Goal: Information Seeking & Learning: Find contact information

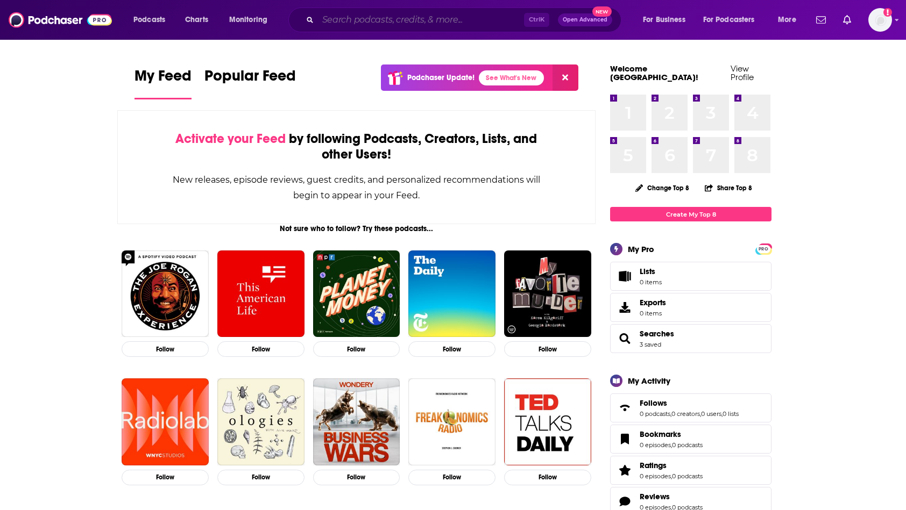
click at [360, 17] on input "Search podcasts, credits, & more..." at bounding box center [421, 19] width 206 height 17
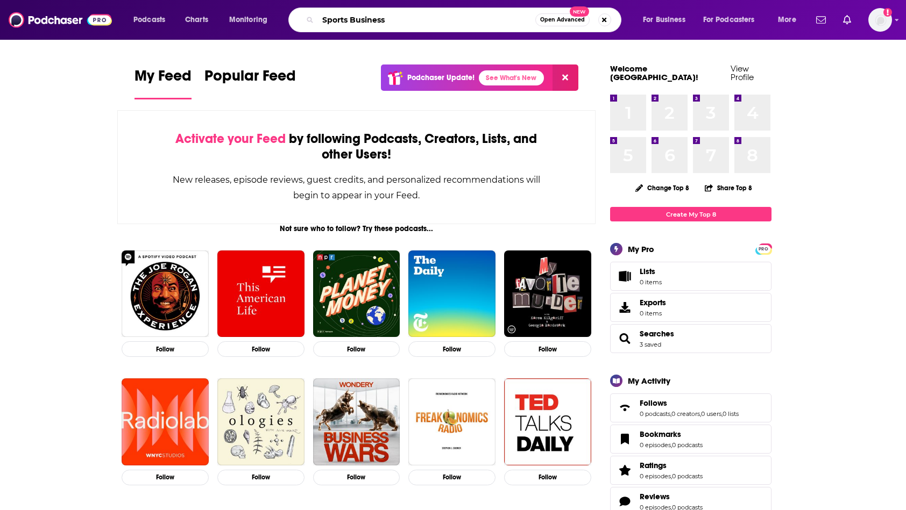
type input "Sports Business"
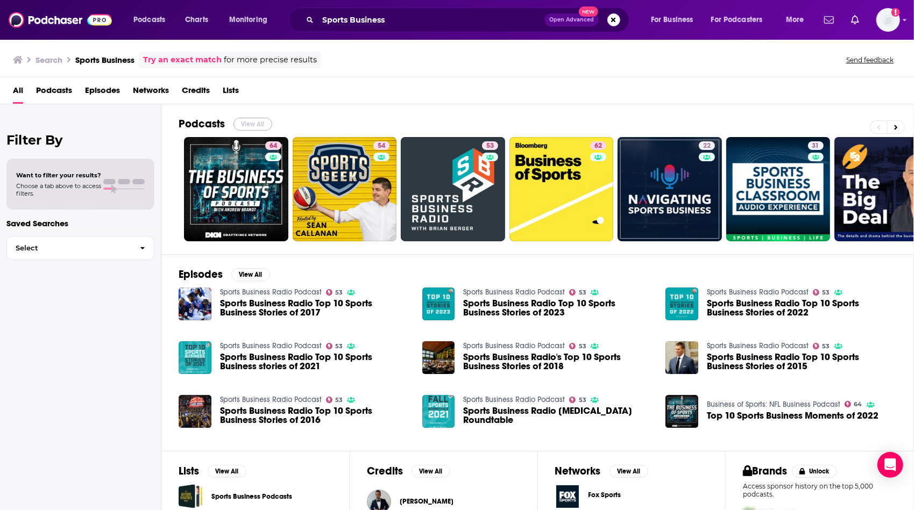
click at [252, 118] on button "View All" at bounding box center [252, 124] width 39 height 13
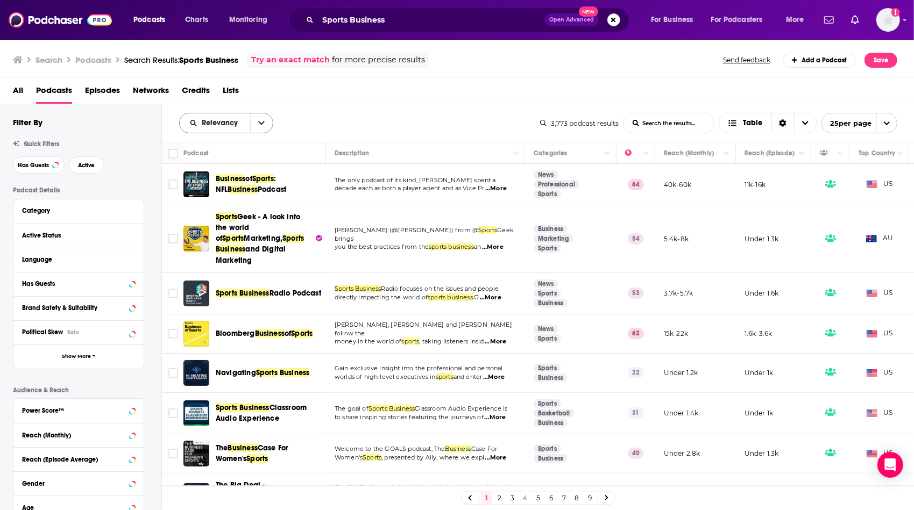
click at [257, 122] on button "open menu" at bounding box center [261, 122] width 23 height 19
click at [240, 214] on span "Power Score" at bounding box center [232, 215] width 63 height 6
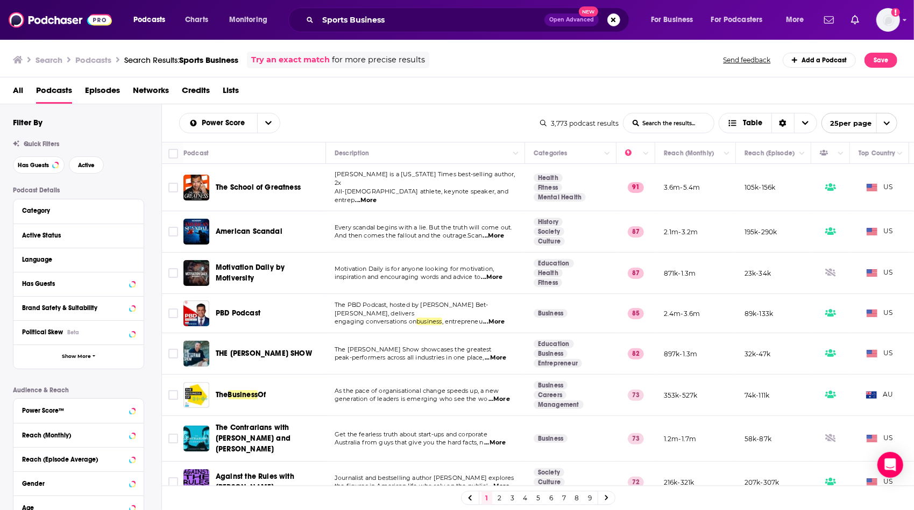
click at [377, 196] on span "...More" at bounding box center [367, 200] width 22 height 9
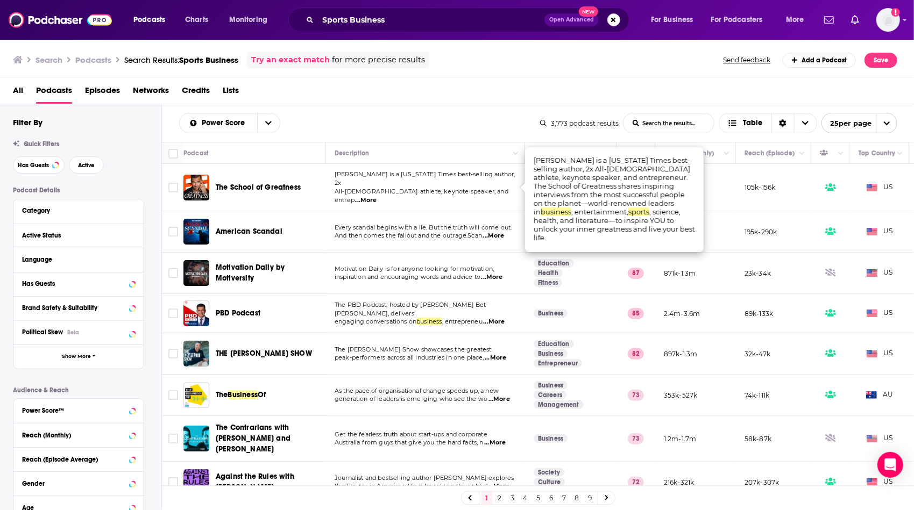
drag, startPoint x: 432, startPoint y: 226, endPoint x: 437, endPoint y: 236, distance: 10.6
click at [437, 236] on span "And then comes the fallout and the outrage.Scan" at bounding box center [408, 236] width 147 height 8
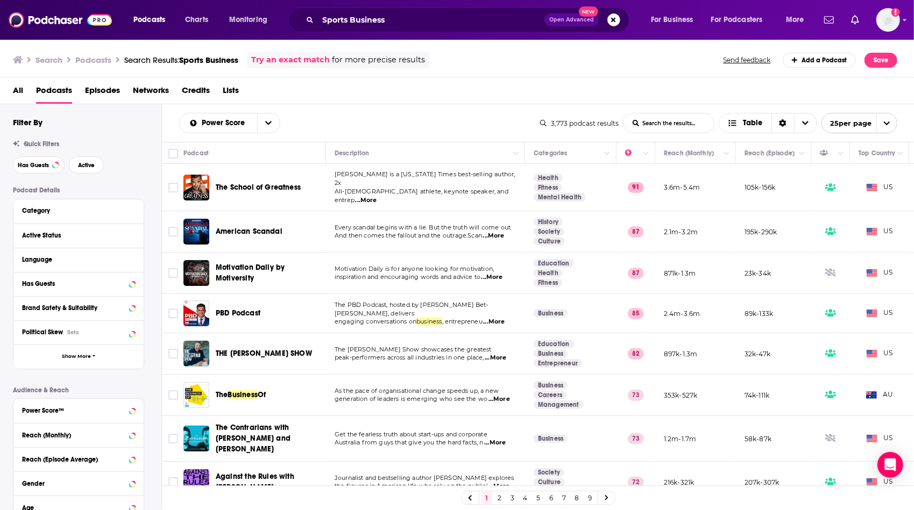
click at [503, 354] on span "...More" at bounding box center [496, 358] width 22 height 9
click at [444, 354] on span "peak-performers across all industries in one place," at bounding box center [410, 358] width 150 height 8
click at [499, 395] on span "...More" at bounding box center [499, 399] width 22 height 9
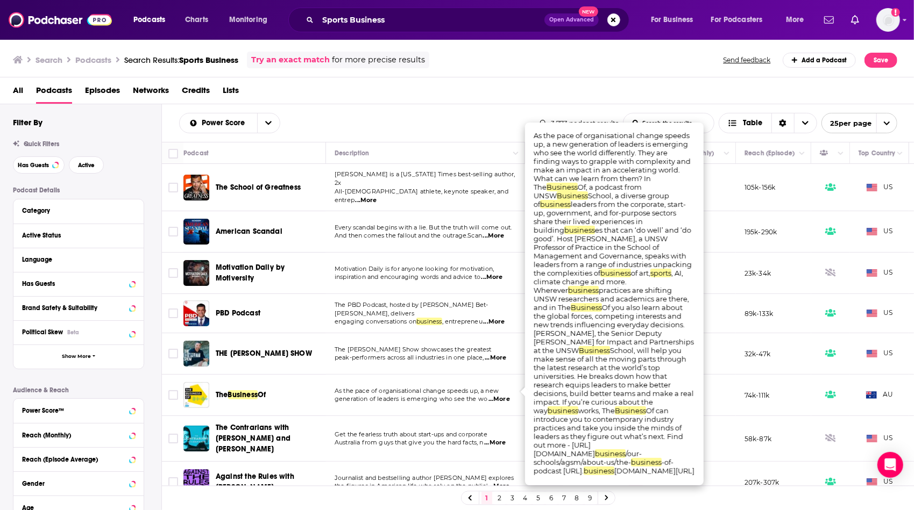
click at [449, 407] on td "As the pace of organisational change speeds up, a new generation of leaders is …" at bounding box center [425, 395] width 199 height 41
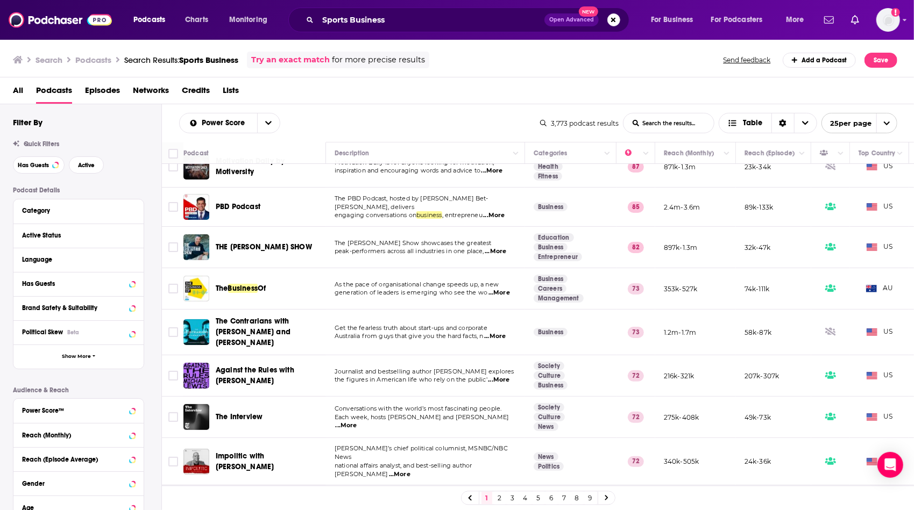
scroll to position [108, 0]
click at [501, 375] on span "...More" at bounding box center [499, 379] width 22 height 9
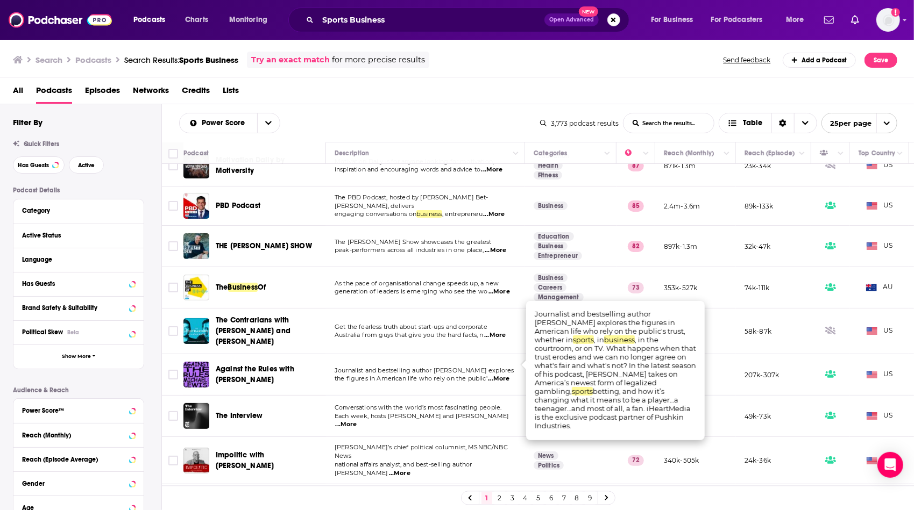
click at [435, 396] on td "Conversations with the world’s most fascinating people. Each week, hosts [PERSO…" at bounding box center [425, 416] width 199 height 41
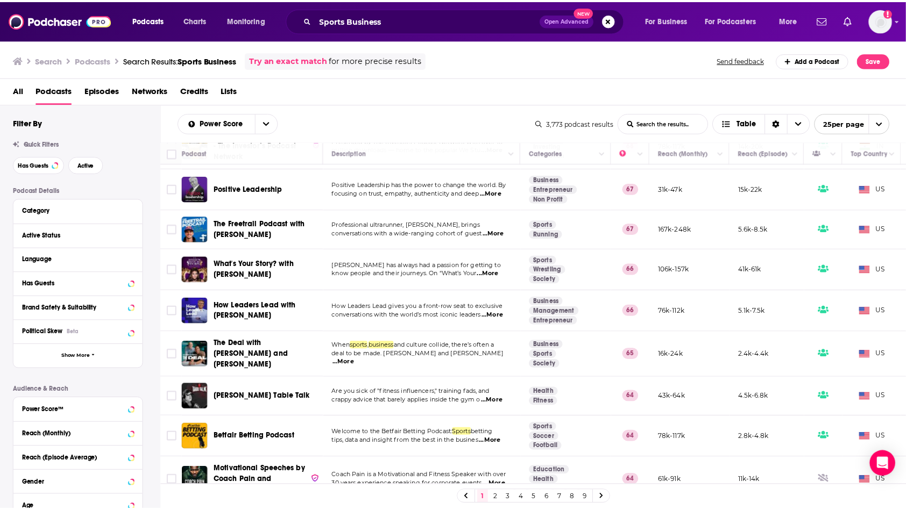
scroll to position [707, 0]
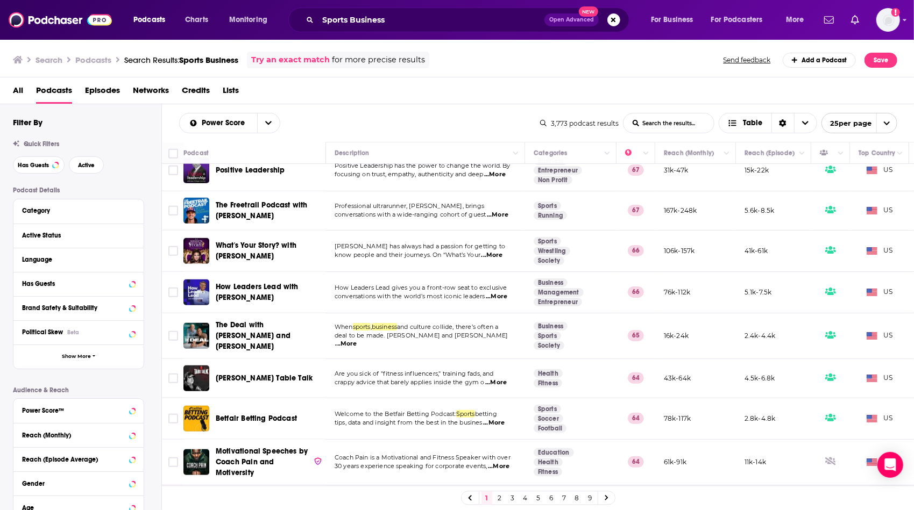
click at [439, 486] on td "How Success Happens tells the inspiring, entertaining, and unexpected journeys …" at bounding box center [425, 505] width 199 height 39
click at [499, 505] on span "...More" at bounding box center [495, 509] width 22 height 9
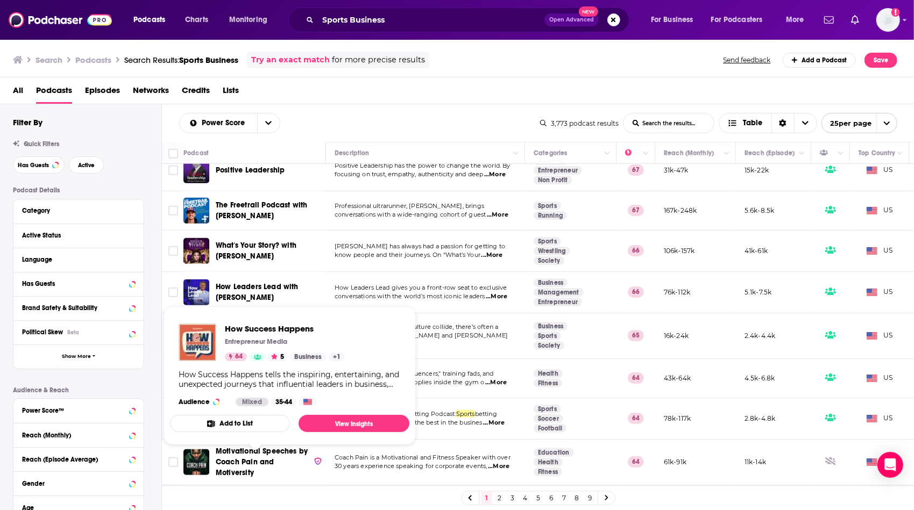
click at [249, 500] on span "How Success Happens" at bounding box center [256, 504] width 80 height 9
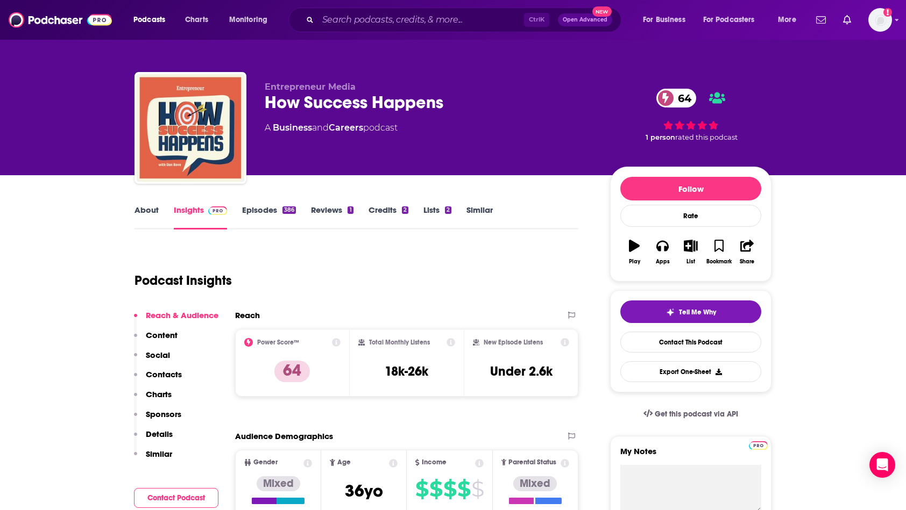
click at [179, 378] on p "Contacts" at bounding box center [164, 375] width 36 height 10
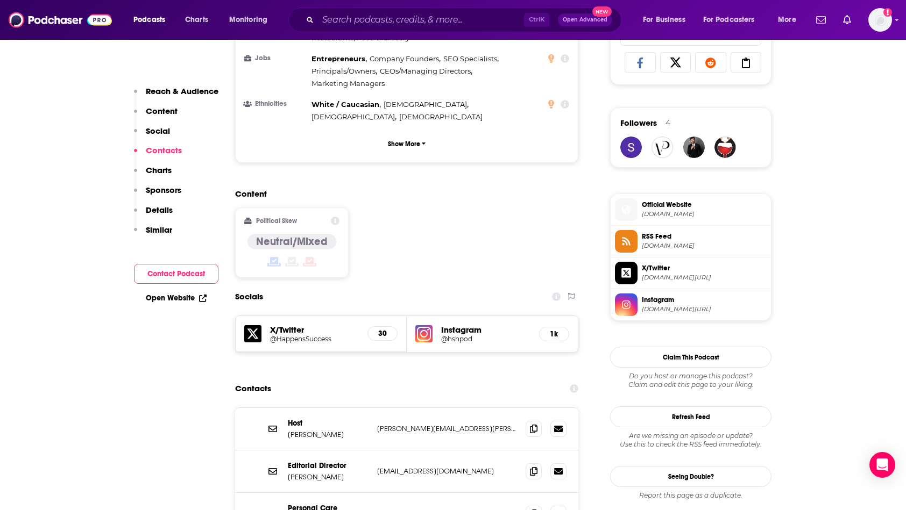
scroll to position [899, 0]
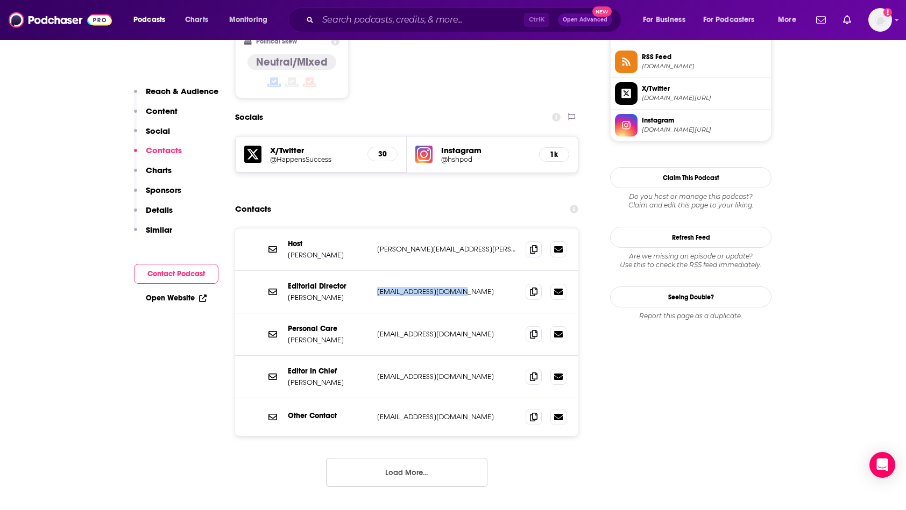
drag, startPoint x: 479, startPoint y: 245, endPoint x: 374, endPoint y: 244, distance: 104.9
click at [374, 271] on div "Editorial Director [PERSON_NAME] [EMAIL_ADDRESS][DOMAIN_NAME] [EMAIL_ADDRESS][D…" at bounding box center [406, 292] width 343 height 42
click at [184, 92] on p "Reach & Audience" at bounding box center [182, 91] width 73 height 10
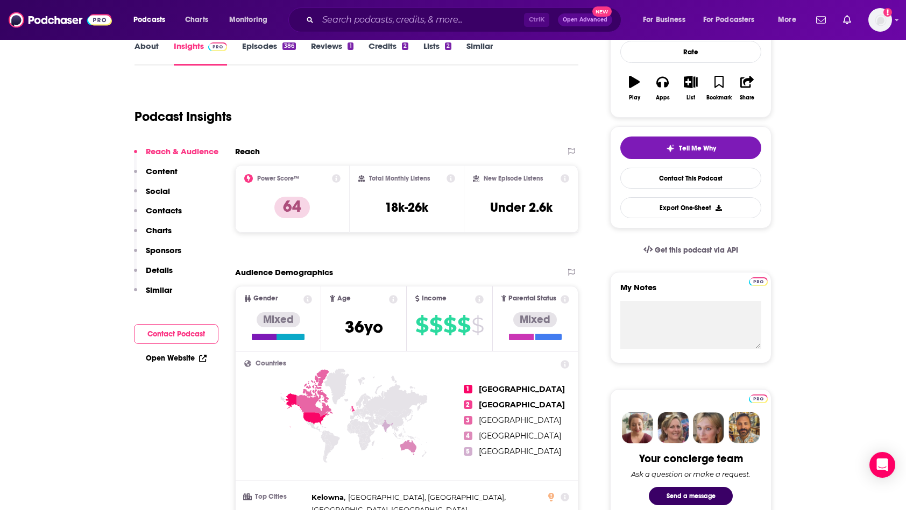
scroll to position [161, 0]
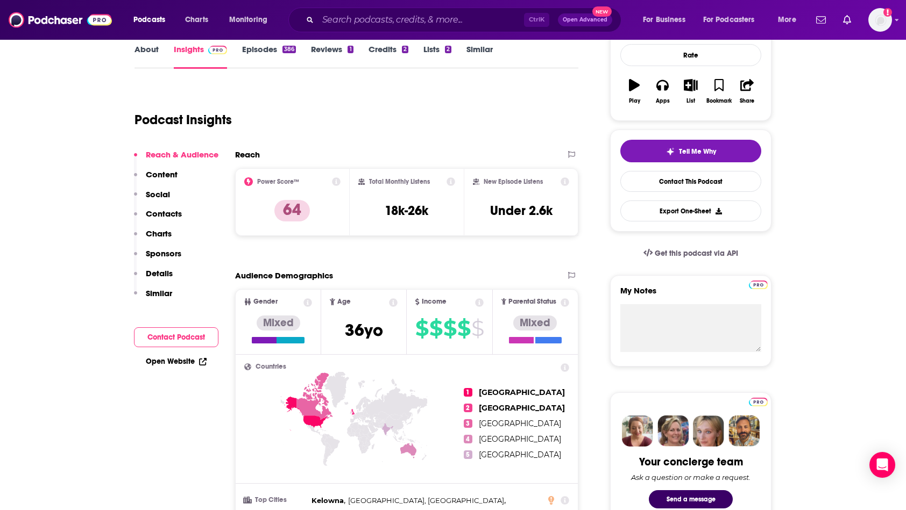
click at [165, 171] on p "Content" at bounding box center [162, 174] width 32 height 10
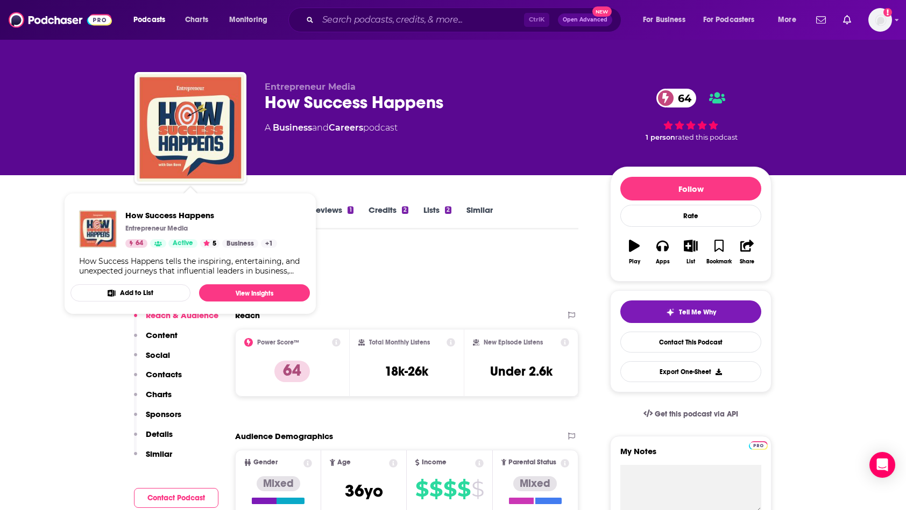
scroll to position [22, 0]
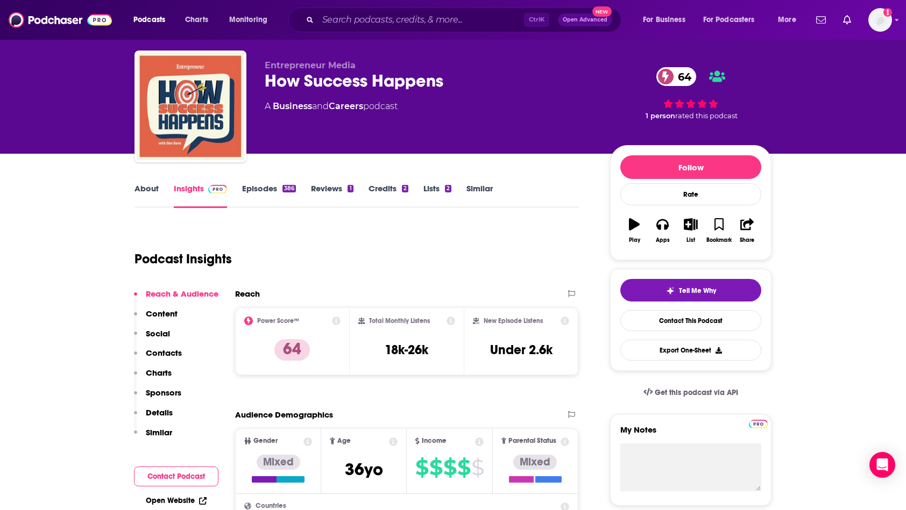
drag, startPoint x: 414, startPoint y: 249, endPoint x: 144, endPoint y: 186, distance: 277.3
click at [144, 186] on link "About" at bounding box center [146, 195] width 24 height 25
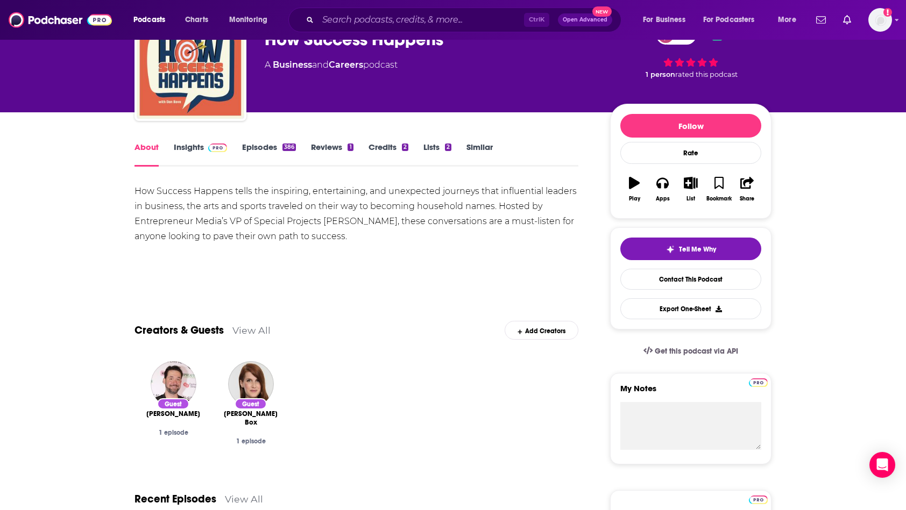
scroll to position [65, 0]
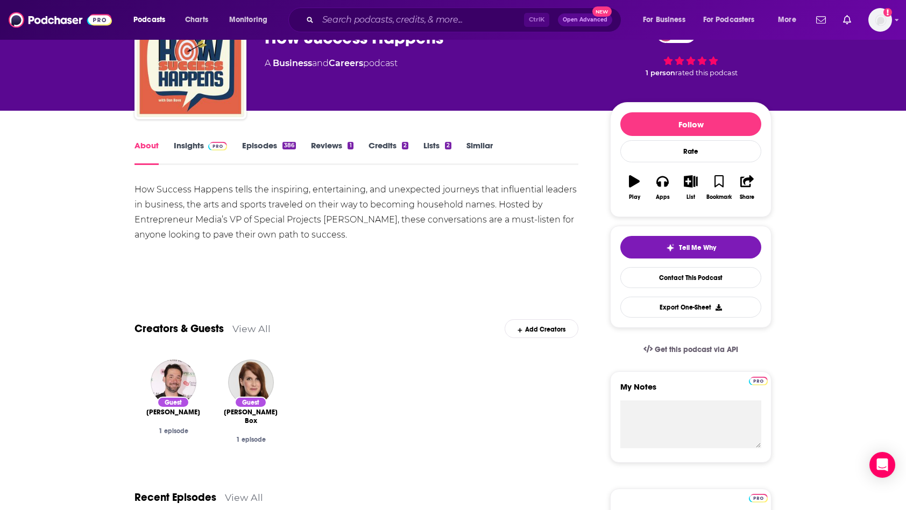
click at [192, 150] on link "Insights" at bounding box center [200, 152] width 53 height 25
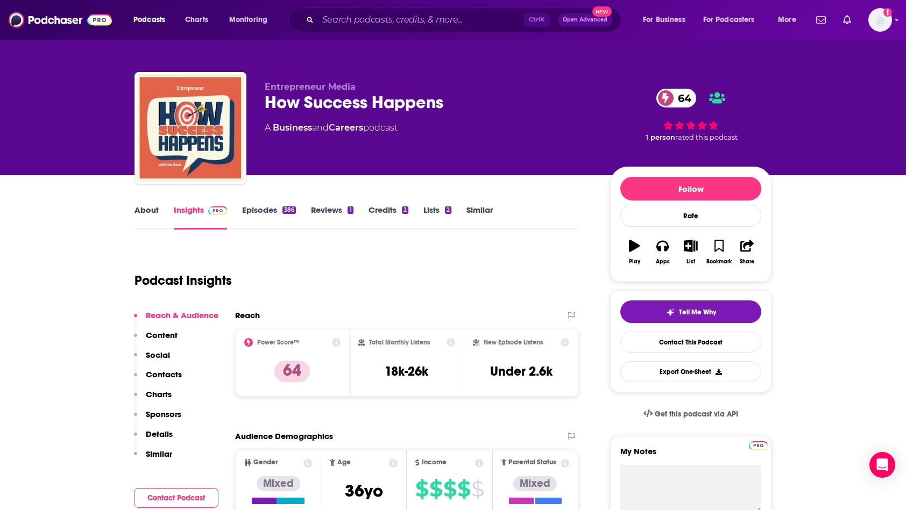
click at [179, 373] on p "Contacts" at bounding box center [164, 375] width 36 height 10
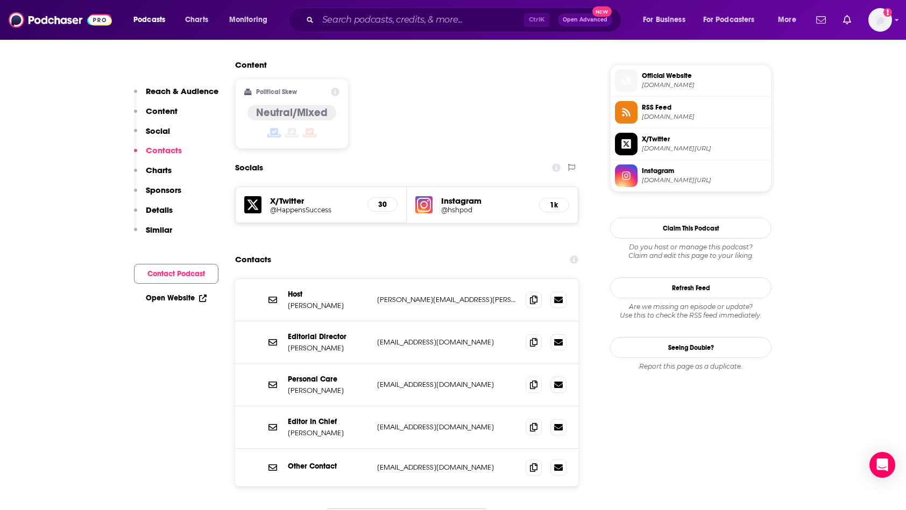
scroll to position [899, 0]
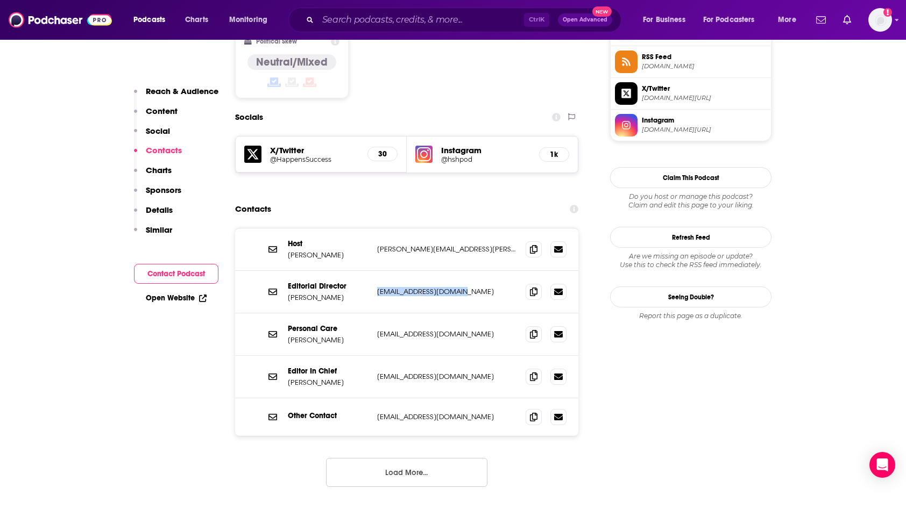
drag, startPoint x: 470, startPoint y: 241, endPoint x: 377, endPoint y: 244, distance: 93.6
click at [377, 271] on div "Editorial Director [PERSON_NAME] [EMAIL_ADDRESS][DOMAIN_NAME] [EMAIL_ADDRESS][D…" at bounding box center [406, 292] width 343 height 42
drag, startPoint x: 377, startPoint y: 244, endPoint x: 393, endPoint y: 246, distance: 16.3
copy p "[EMAIL_ADDRESS][DOMAIN_NAME]"
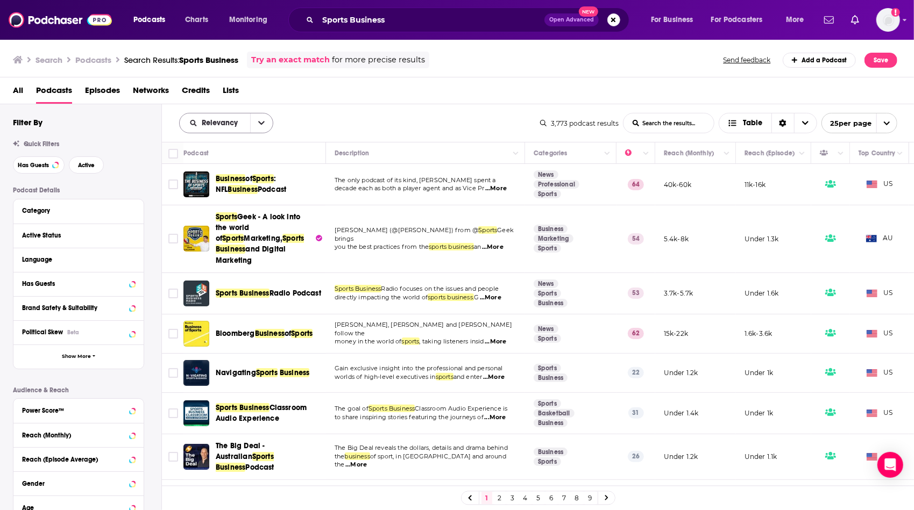
click at [263, 118] on button "open menu" at bounding box center [261, 122] width 23 height 19
click at [245, 215] on span "Power Score" at bounding box center [232, 215] width 63 height 6
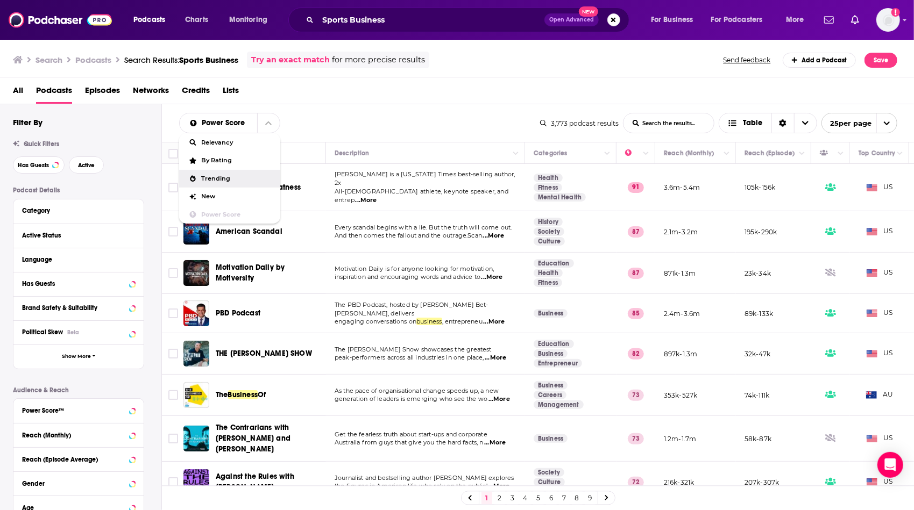
click at [381, 113] on div "Power Score Relevancy By Rating Trending New Power Score List Search Input Sear…" at bounding box center [359, 123] width 361 height 20
click at [413, 165] on td "[PERSON_NAME] is a [US_STATE] Times best-selling author, 2x All-[DEMOGRAPHIC_DA…" at bounding box center [425, 187] width 199 height 47
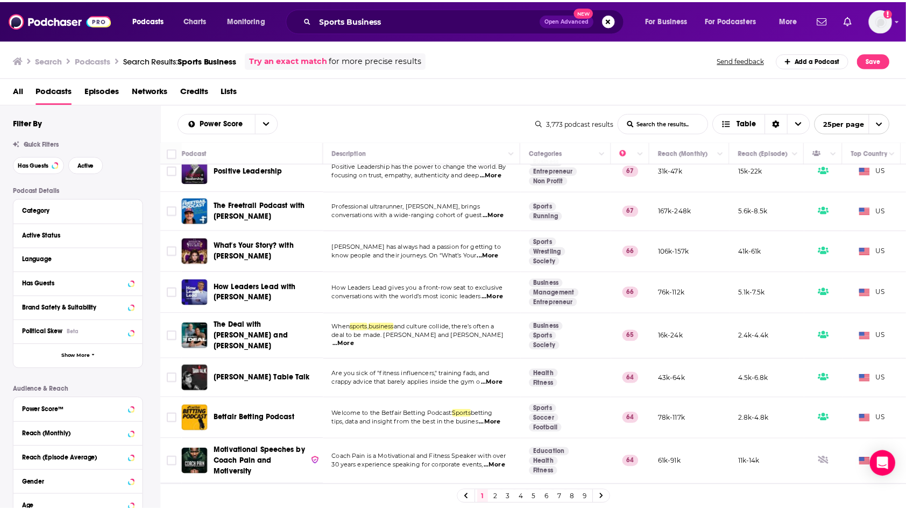
scroll to position [707, 0]
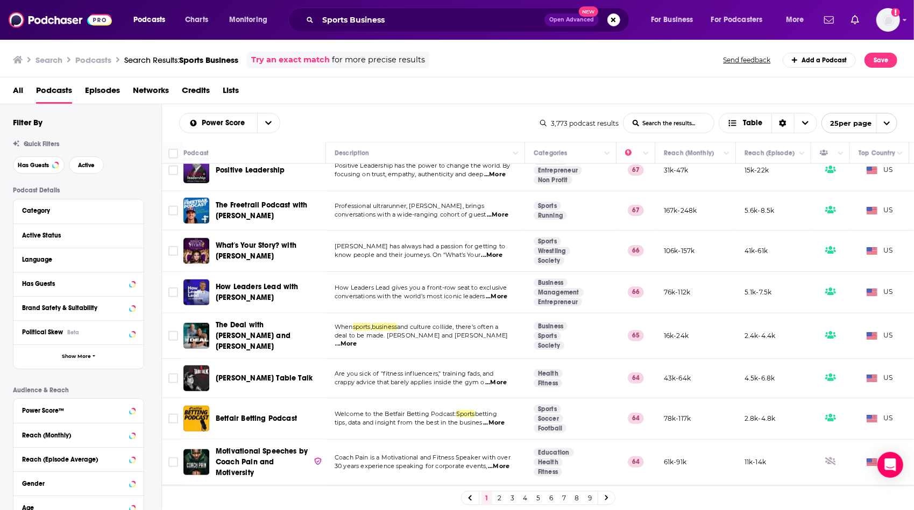
click at [357, 340] on span "...More" at bounding box center [347, 344] width 22 height 9
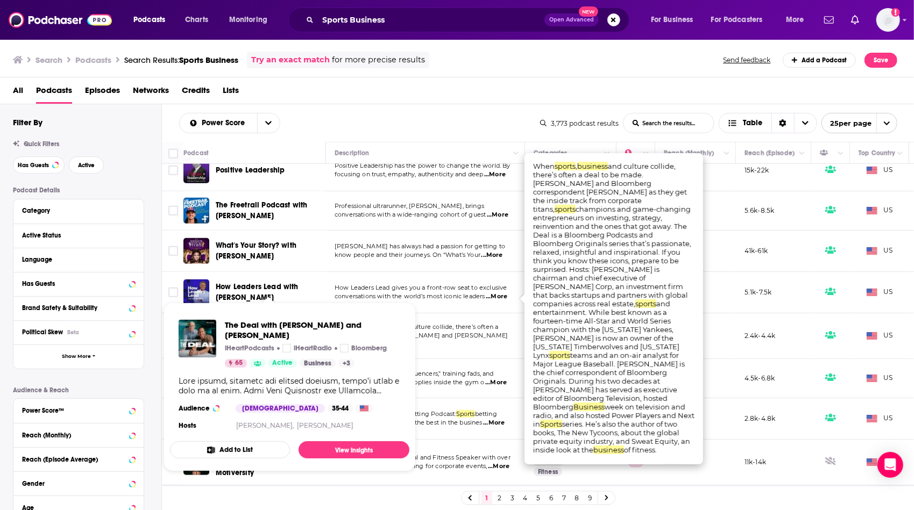
click at [288, 321] on span "The Deal with [PERSON_NAME] and [PERSON_NAME]" at bounding box center [253, 336] width 75 height 31
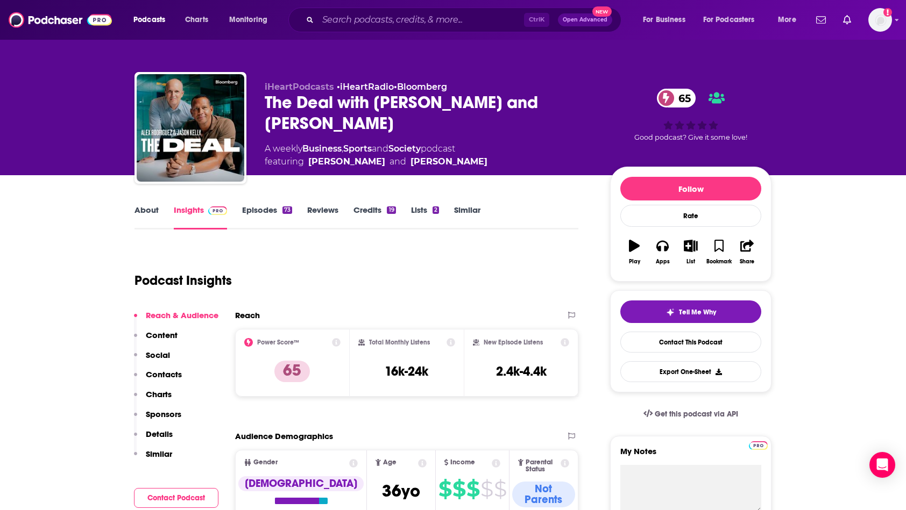
click at [168, 371] on p "Contacts" at bounding box center [164, 375] width 36 height 10
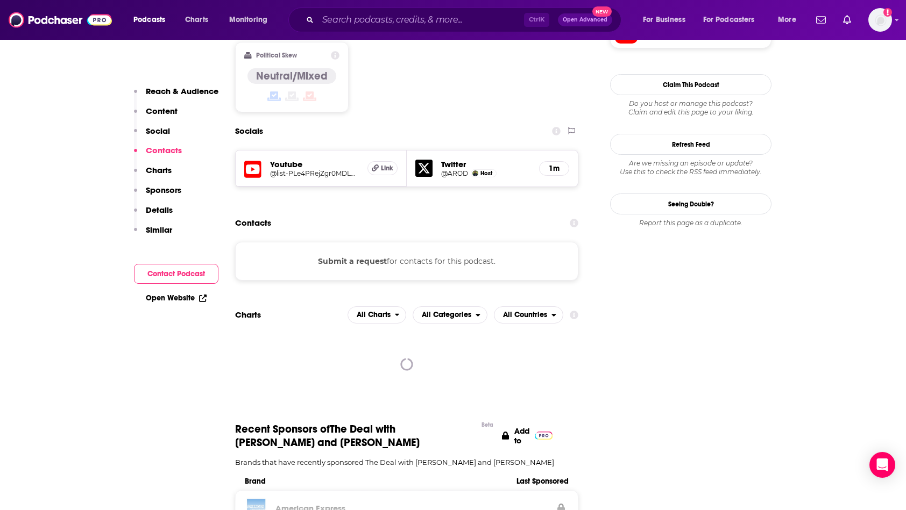
scroll to position [875, 0]
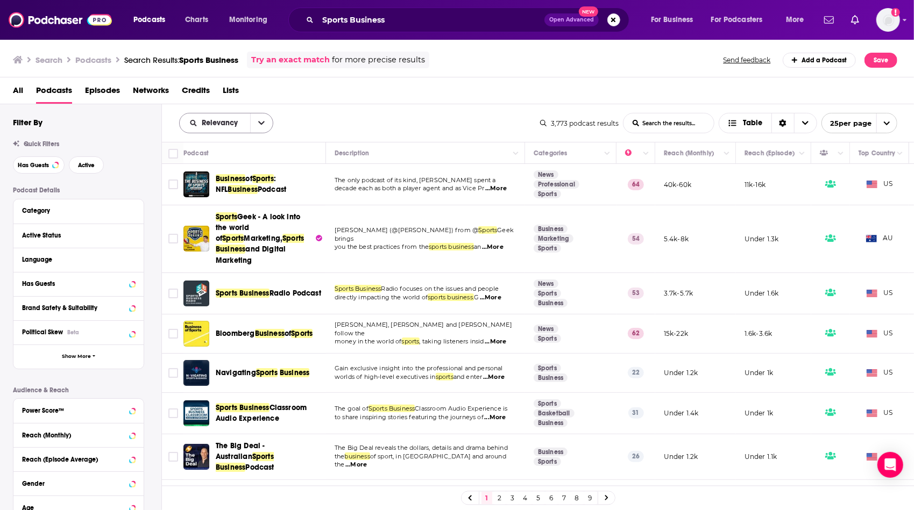
click at [261, 123] on icon "open menu" at bounding box center [261, 124] width 6 height 4
click at [253, 212] on span "Power Score" at bounding box center [232, 215] width 63 height 6
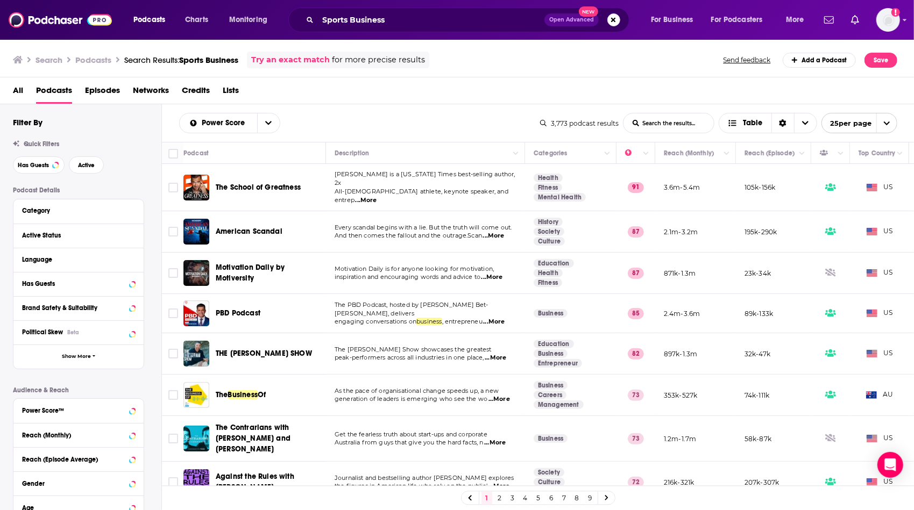
click at [428, 130] on div "Power Score List Search Input Search the results... Table" at bounding box center [359, 123] width 361 height 20
click at [444, 172] on td "[PERSON_NAME] is a [US_STATE] Times best-selling author, 2x All-[DEMOGRAPHIC_DA…" at bounding box center [425, 187] width 199 height 47
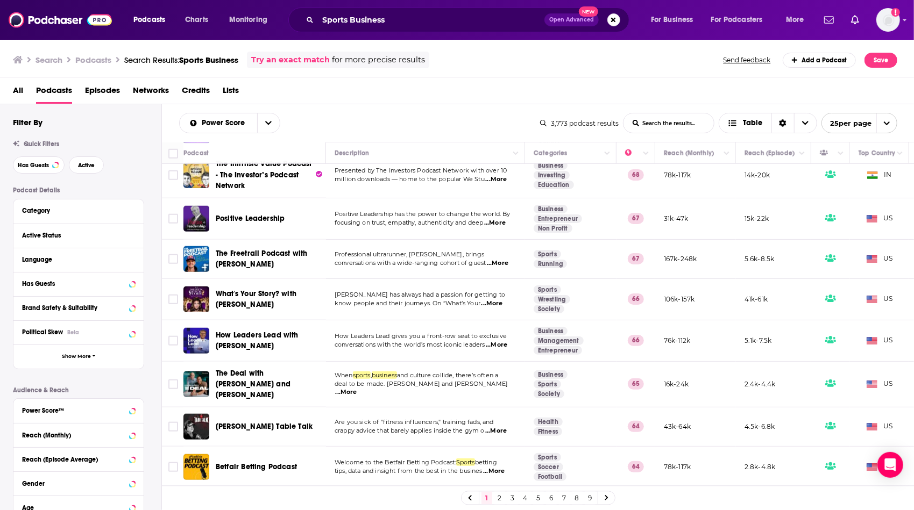
scroll to position [707, 0]
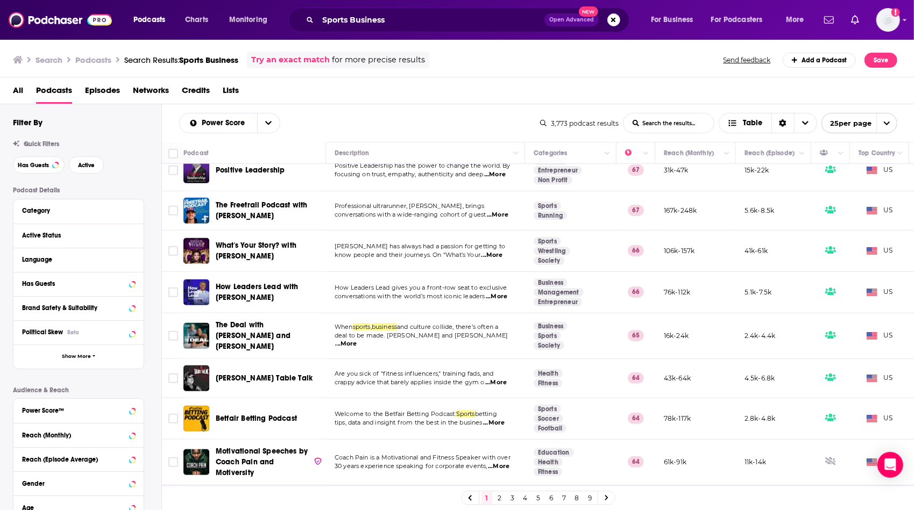
click at [500, 498] on link "2" at bounding box center [499, 498] width 11 height 13
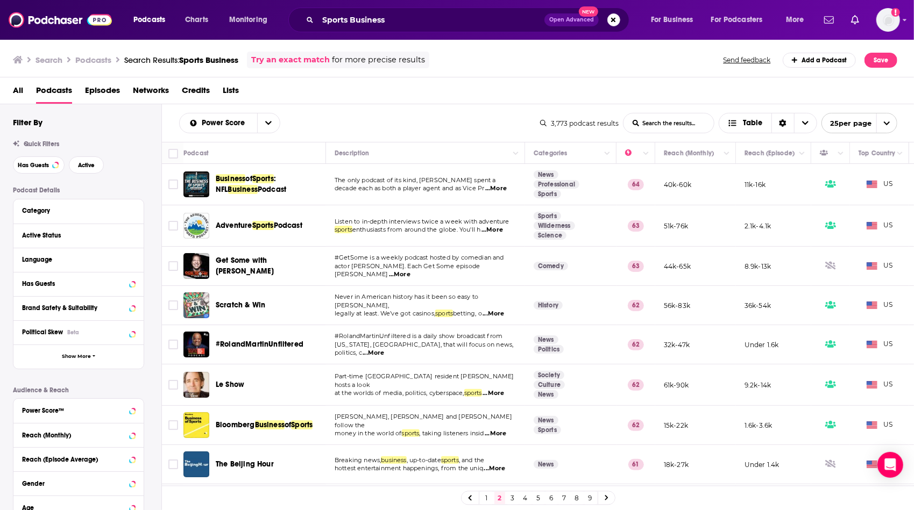
click at [421, 400] on td "Part-time [GEOGRAPHIC_DATA] resident [PERSON_NAME] hosts a look at the worlds o…" at bounding box center [425, 385] width 199 height 41
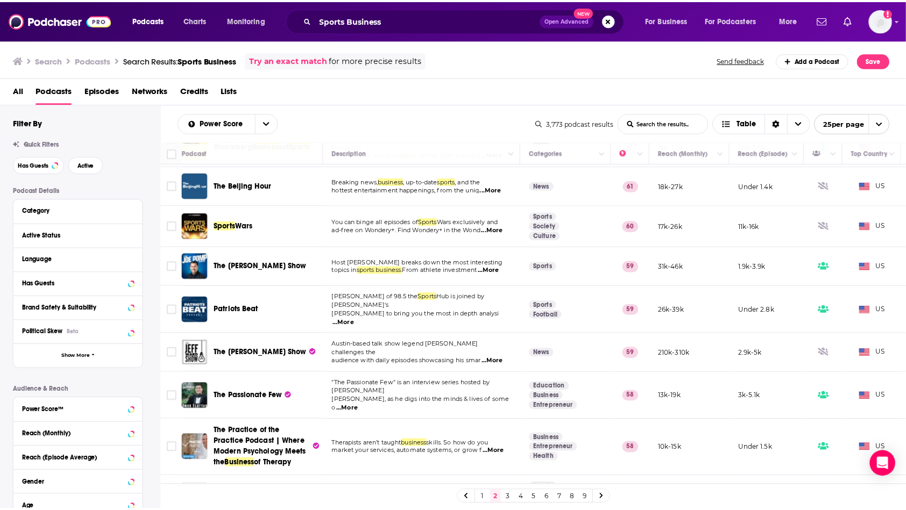
scroll to position [280, 0]
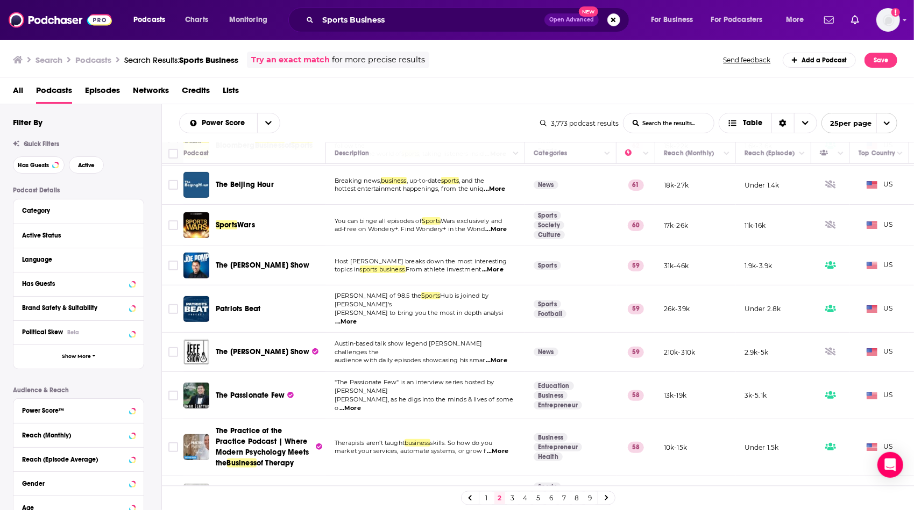
click at [361, 404] on span "...More" at bounding box center [350, 408] width 22 height 9
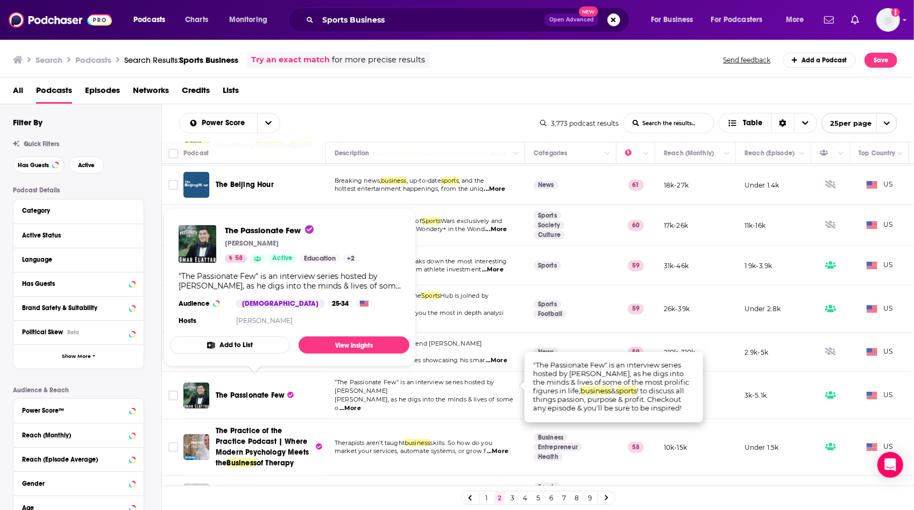
click at [270, 391] on span "The Passionate Few" at bounding box center [250, 395] width 69 height 9
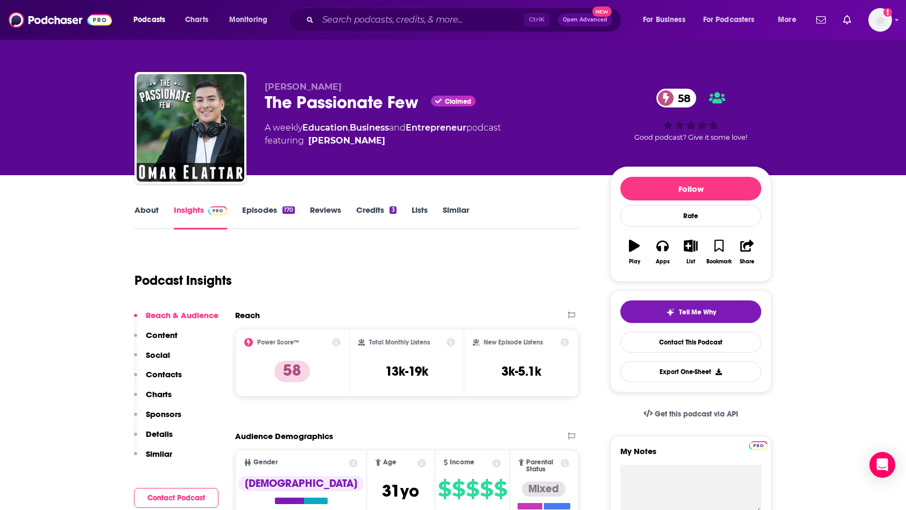
click at [175, 379] on p "Contacts" at bounding box center [164, 375] width 36 height 10
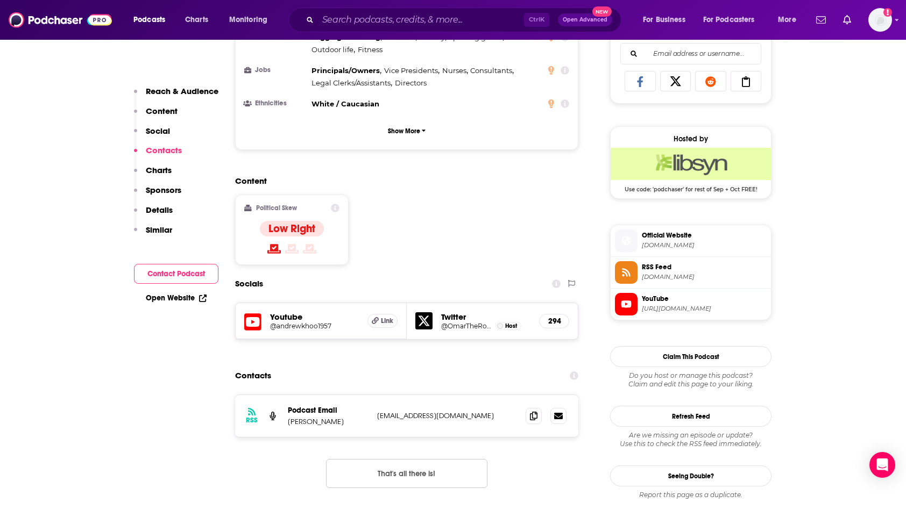
scroll to position [875, 0]
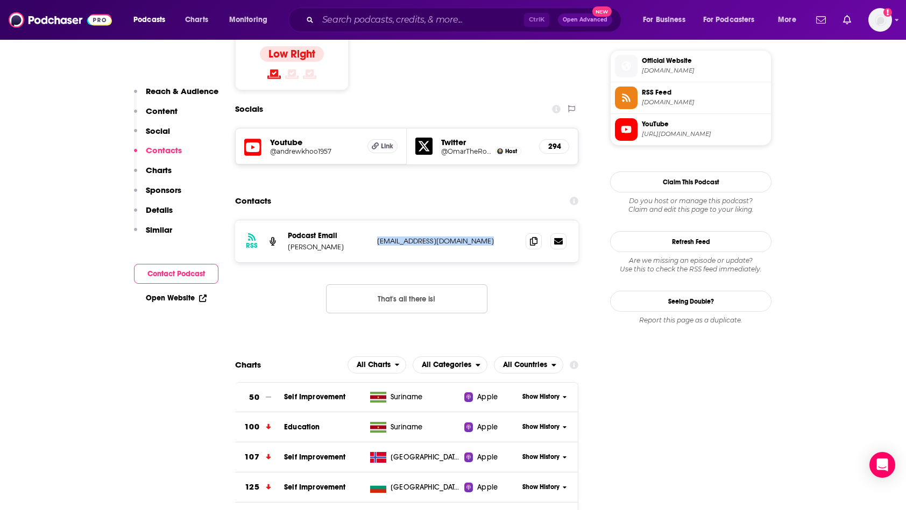
drag, startPoint x: 486, startPoint y: 198, endPoint x: 378, endPoint y: 197, distance: 108.7
click at [378, 237] on p "[EMAIL_ADDRESS][DOMAIN_NAME]" at bounding box center [447, 241] width 140 height 9
copy p "[EMAIL_ADDRESS][DOMAIN_NAME]"
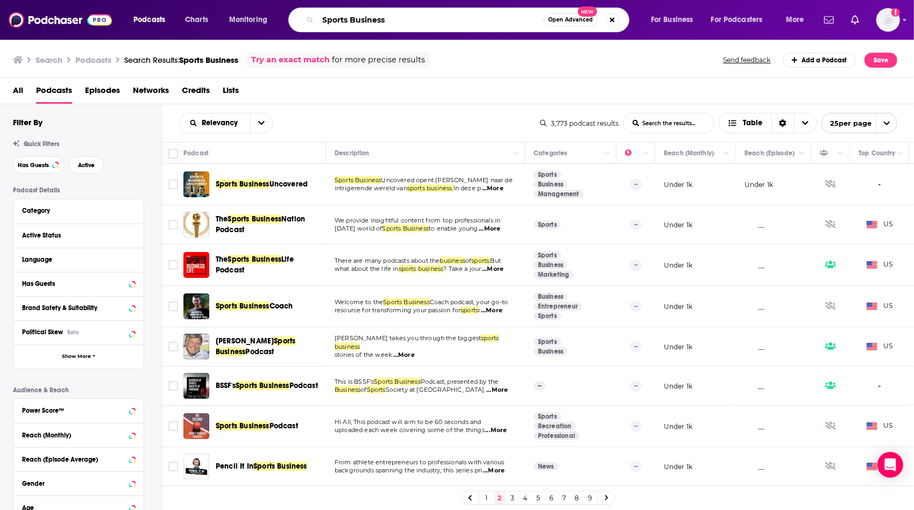
drag, startPoint x: 385, startPoint y: 22, endPoint x: 285, endPoint y: 19, distance: 100.1
click at [285, 19] on div "Podcasts Charts Monitoring Sports Business Open Advanced New For Business For P…" at bounding box center [470, 20] width 688 height 25
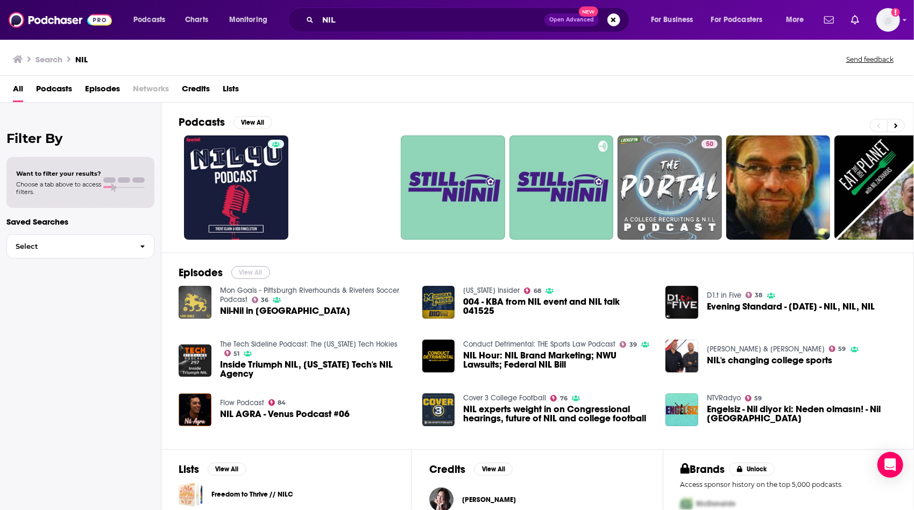
click at [249, 272] on button "View All" at bounding box center [250, 272] width 39 height 13
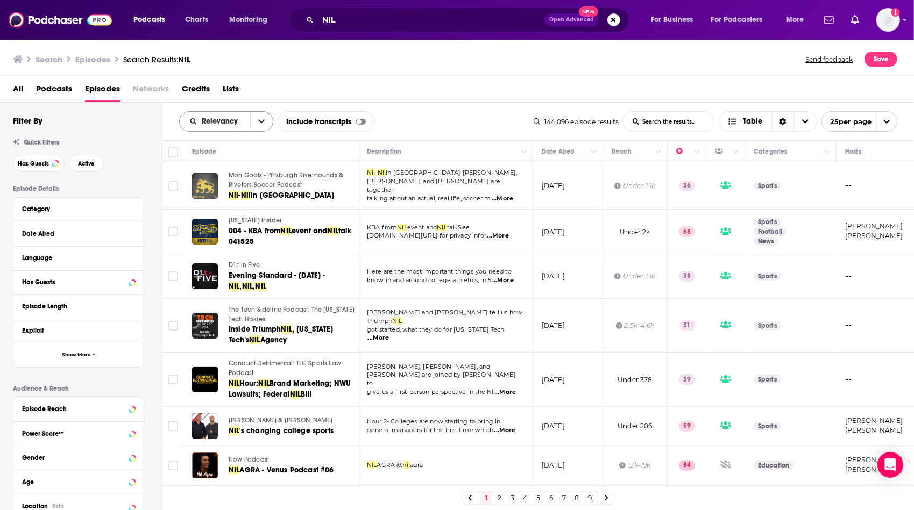
click at [259, 123] on icon "open menu" at bounding box center [261, 122] width 6 height 8
click at [242, 215] on span "Power Score" at bounding box center [232, 213] width 63 height 6
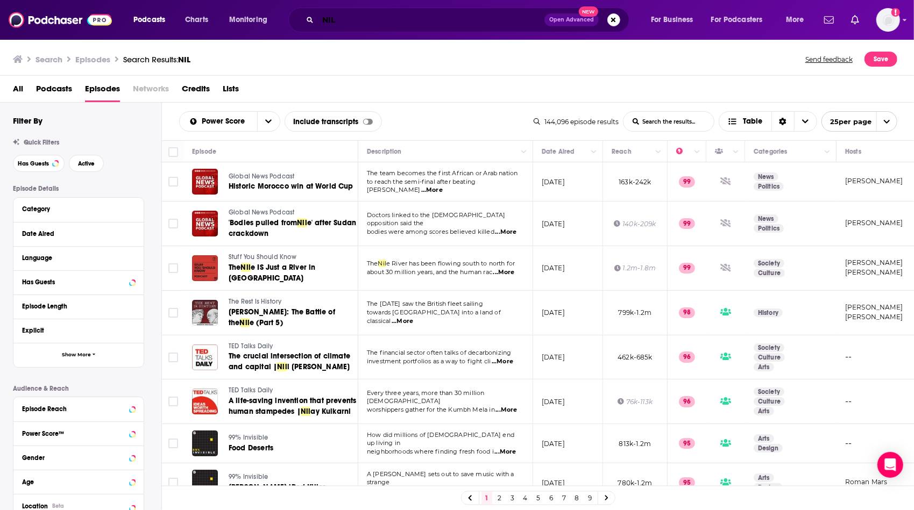
click at [340, 22] on input "NIL" at bounding box center [431, 19] width 226 height 17
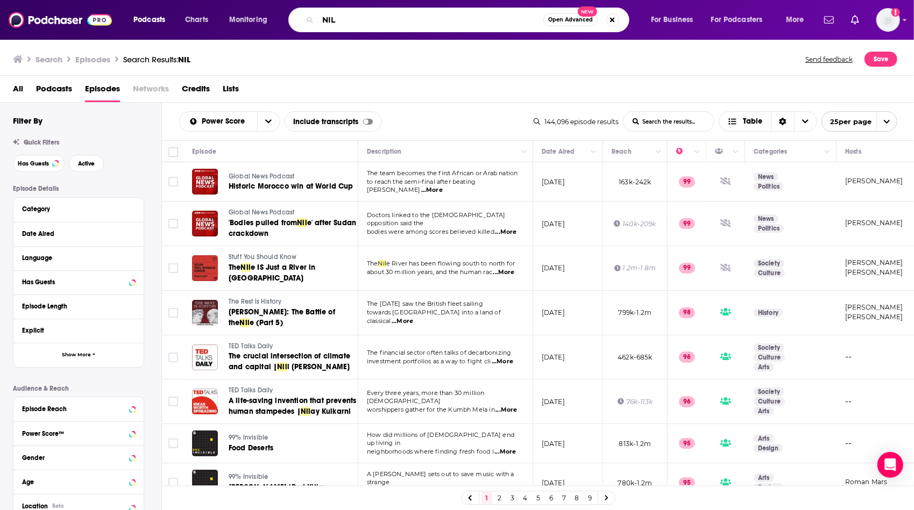
drag, startPoint x: 340, startPoint y: 23, endPoint x: 289, endPoint y: 20, distance: 50.6
click at [289, 20] on div "NIL Open Advanced New" at bounding box center [458, 20] width 341 height 25
type input "College Sports"
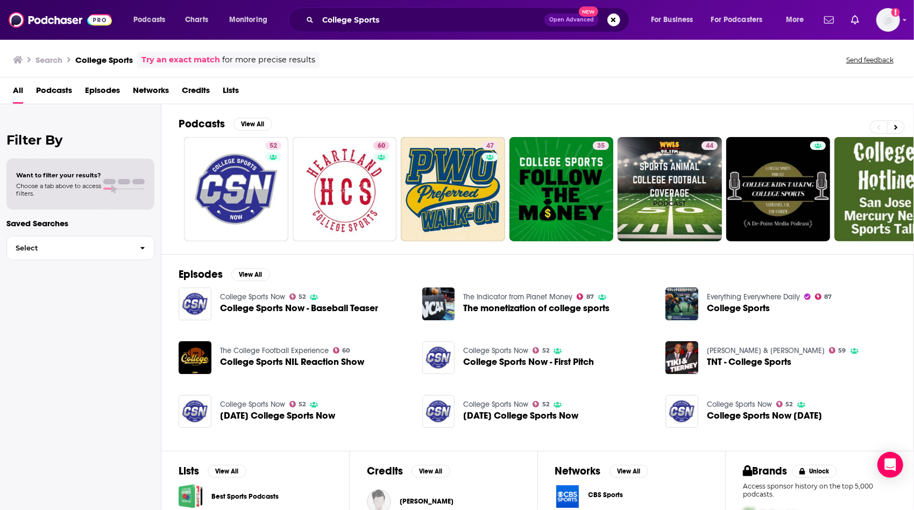
click at [40, 356] on div "Filter By Want to filter your results? Choose a tab above to access filters. Sa…" at bounding box center [80, 359] width 161 height 510
click at [519, 305] on span "The monetization of college sports" at bounding box center [536, 308] width 146 height 9
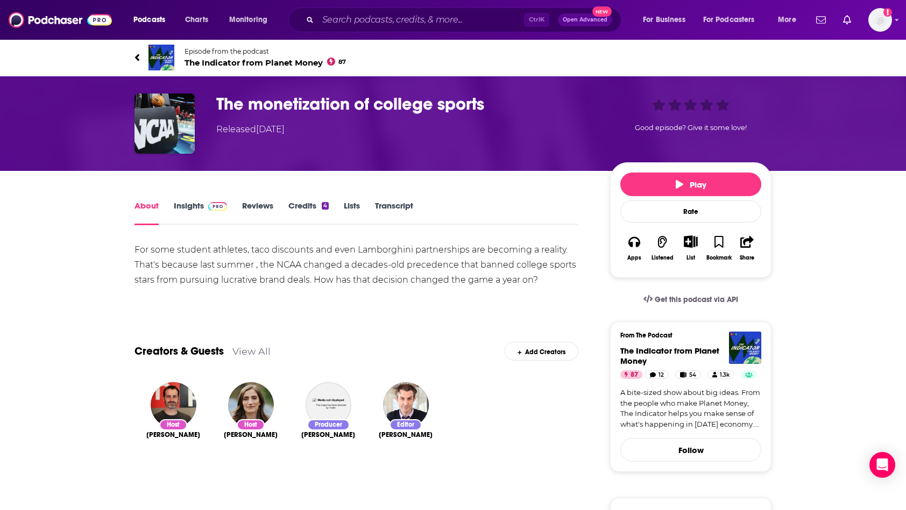
click at [181, 208] on link "Insights" at bounding box center [200, 213] width 53 height 25
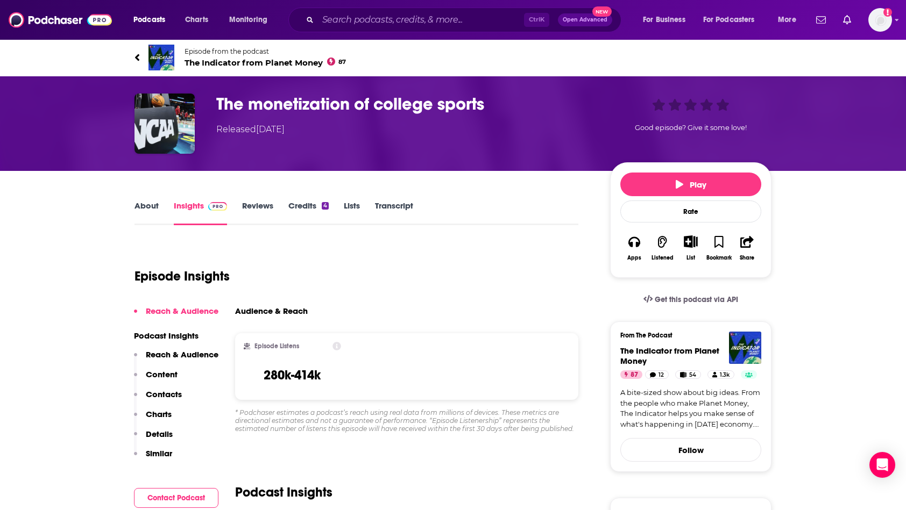
click at [143, 208] on link "About" at bounding box center [146, 213] width 24 height 25
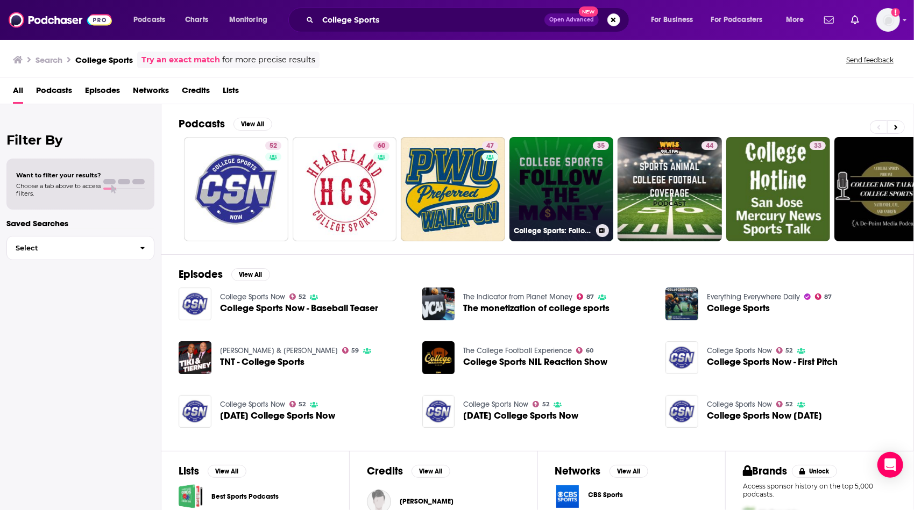
click at [548, 231] on h3 "College Sports: Follow The Money" at bounding box center [553, 230] width 78 height 9
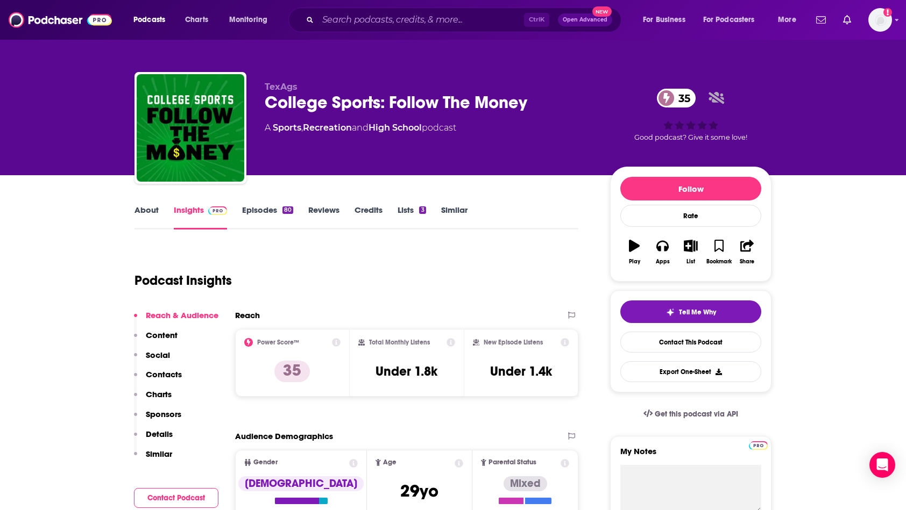
click at [144, 215] on link "About" at bounding box center [146, 217] width 24 height 25
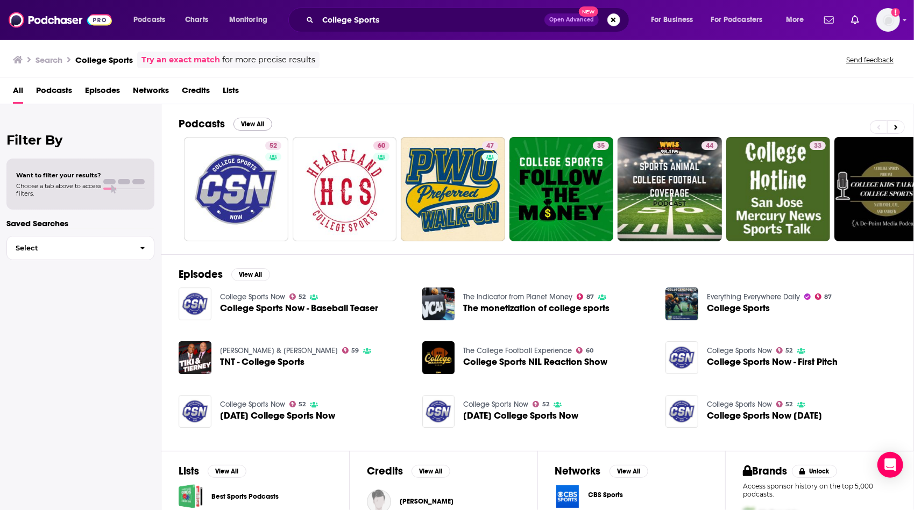
drag, startPoint x: 252, startPoint y: 120, endPoint x: 233, endPoint y: 120, distance: 18.3
click at [233, 120] on link "Podcasts View All" at bounding box center [226, 123] width 94 height 13
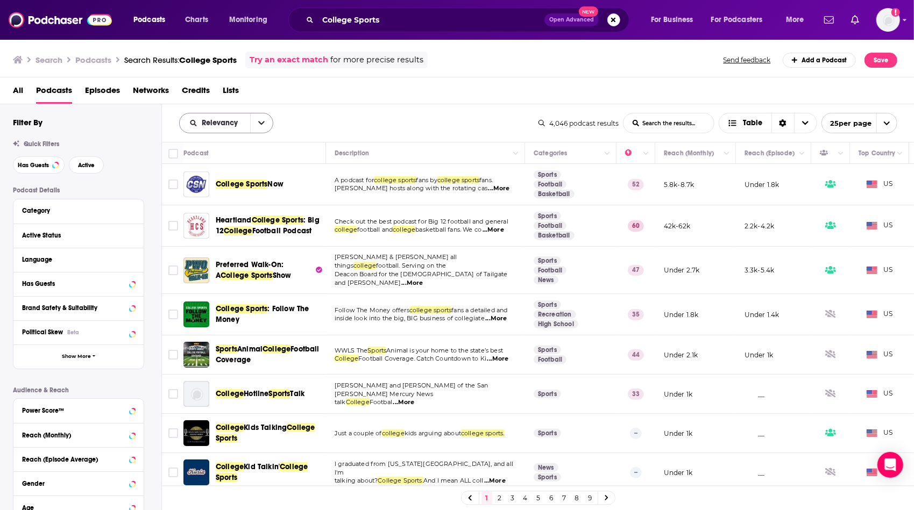
drag, startPoint x: 262, startPoint y: 123, endPoint x: 254, endPoint y: 124, distance: 7.5
click at [254, 124] on button "open menu" at bounding box center [261, 122] width 23 height 19
click at [230, 212] on span "Power Score" at bounding box center [232, 215] width 63 height 6
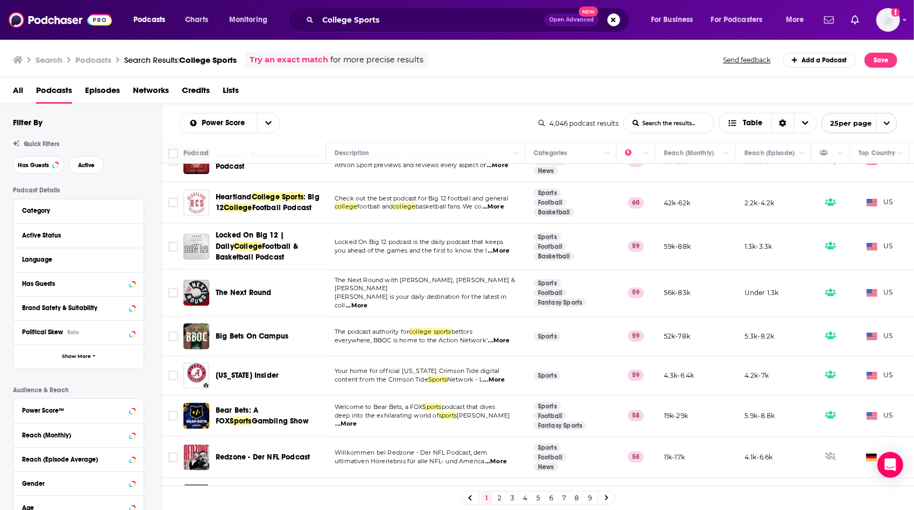
scroll to position [701, 0]
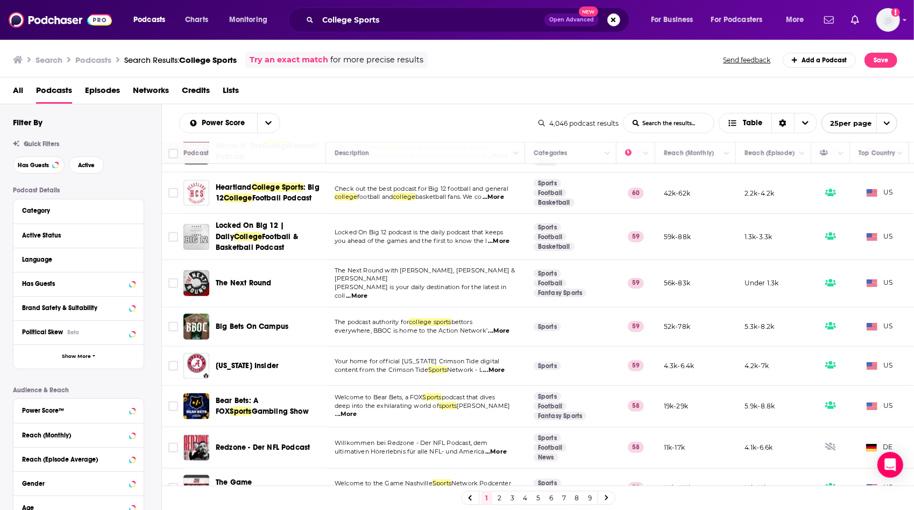
click at [500, 503] on link "2" at bounding box center [499, 498] width 11 height 13
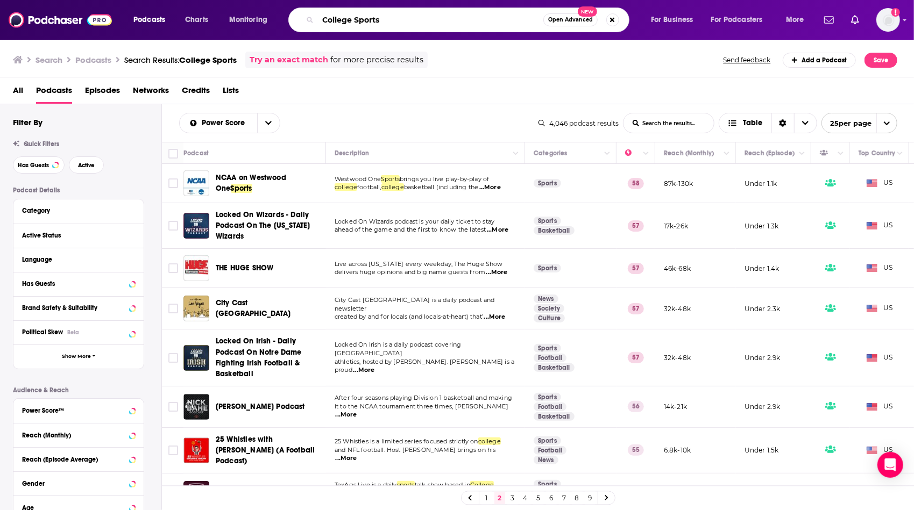
click at [323, 18] on input "College Sports" at bounding box center [430, 19] width 225 height 17
type input "Business of College Sports"
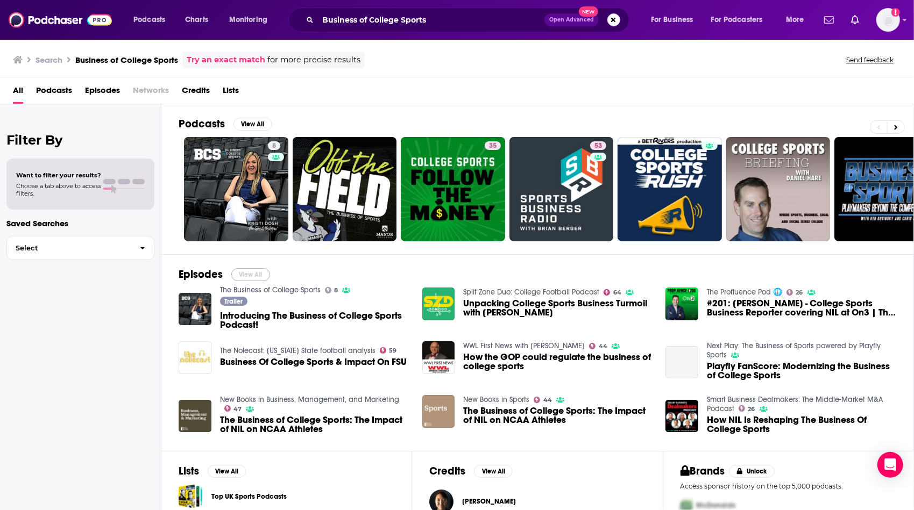
click at [249, 273] on button "View All" at bounding box center [250, 274] width 39 height 13
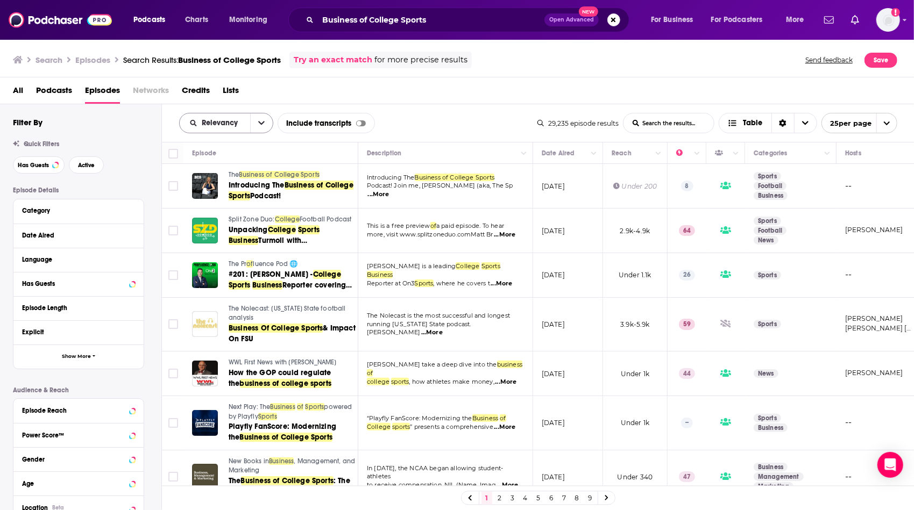
click at [258, 126] on icon "open menu" at bounding box center [261, 123] width 6 height 8
click at [243, 212] on span "Power Score" at bounding box center [232, 215] width 63 height 6
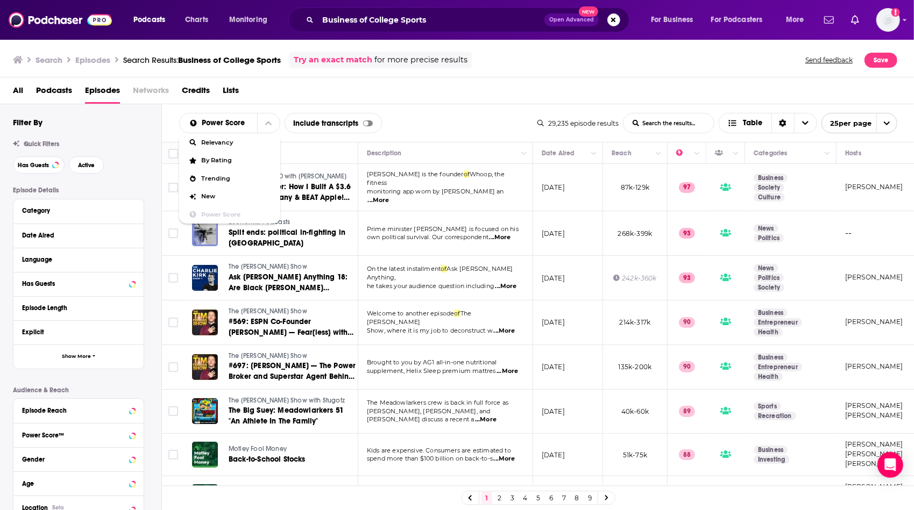
click at [454, 136] on div "Power Score Relevancy By Rating Trending New Power Score List Search Input Sear…" at bounding box center [538, 123] width 753 height 38
click at [432, 170] on td "[PERSON_NAME] is the founder of Whoop, the fitness monitoring app worn by [PERS…" at bounding box center [445, 187] width 175 height 47
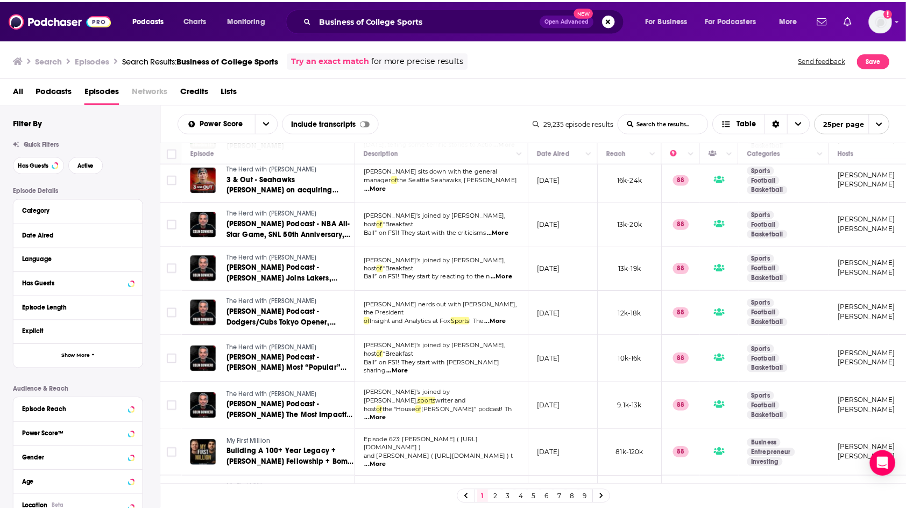
scroll to position [409, 0]
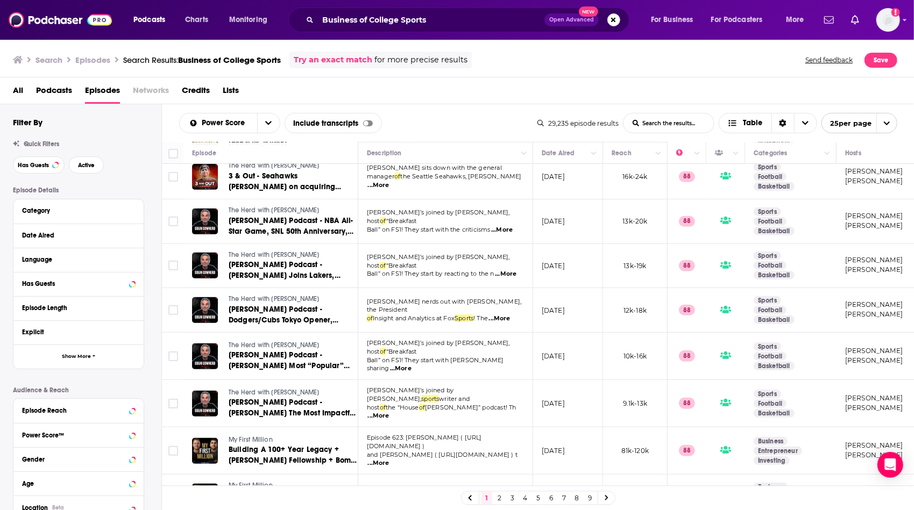
click at [54, 88] on span "Podcasts" at bounding box center [54, 93] width 36 height 22
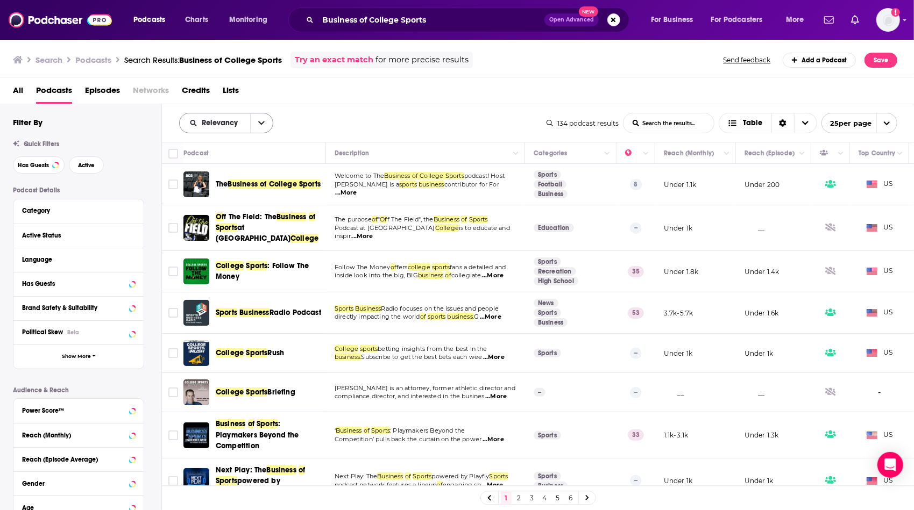
click at [258, 120] on icon "open menu" at bounding box center [261, 123] width 6 height 8
click at [243, 212] on span "Power Score" at bounding box center [232, 215] width 63 height 6
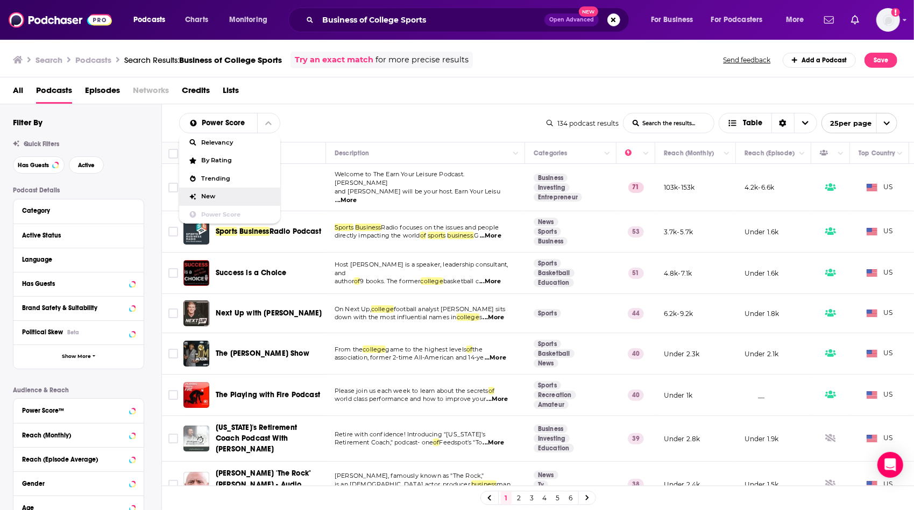
click at [392, 118] on div "Power Score Relevancy By Rating Trending New Power Score List Search Input Sear…" at bounding box center [362, 123] width 367 height 20
click at [499, 232] on span "...More" at bounding box center [491, 236] width 22 height 9
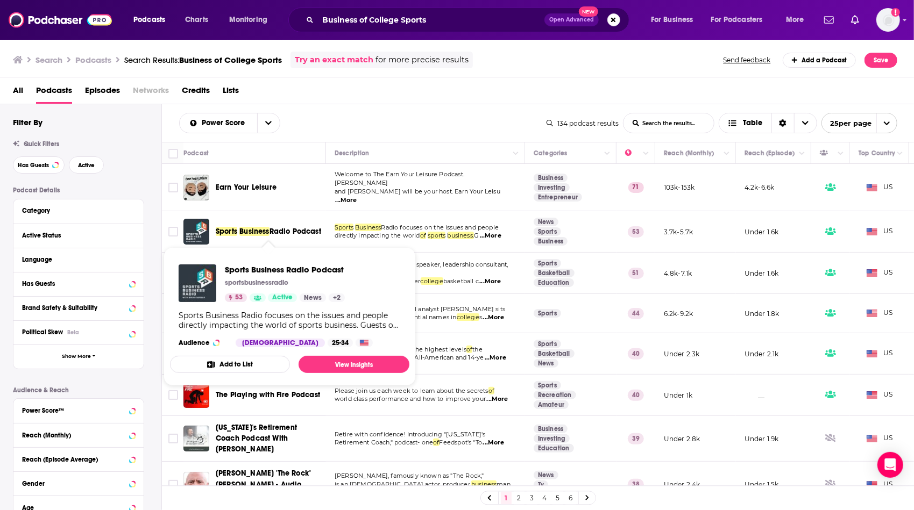
click at [244, 227] on span "Business" at bounding box center [254, 231] width 30 height 9
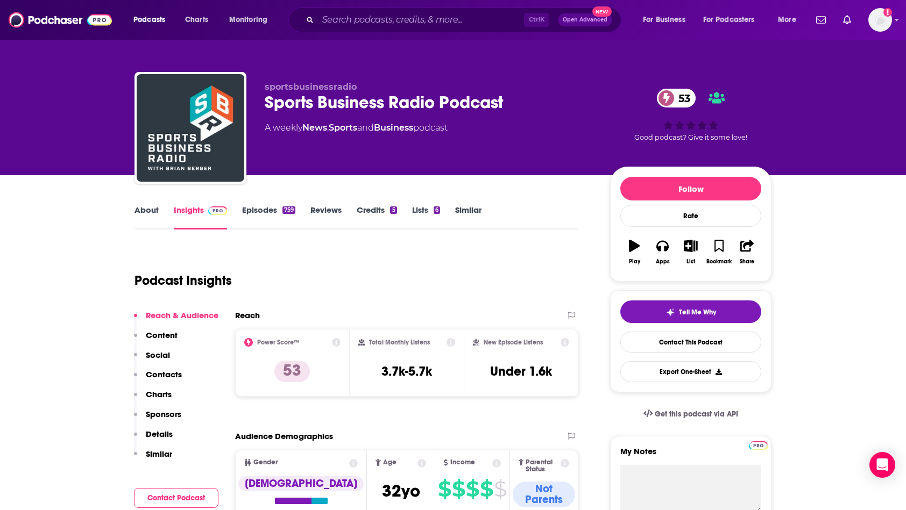
click at [345, 270] on div "Podcast Insights" at bounding box center [351, 274] width 435 height 55
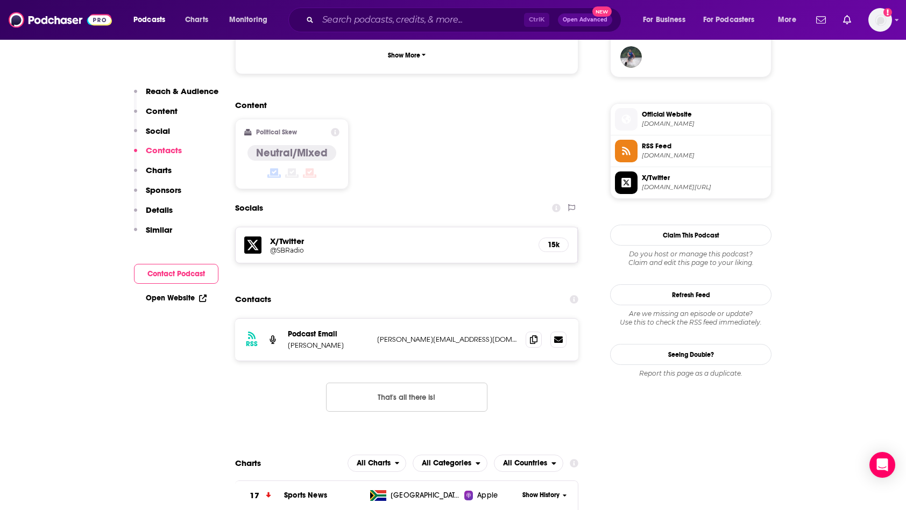
scroll to position [839, 0]
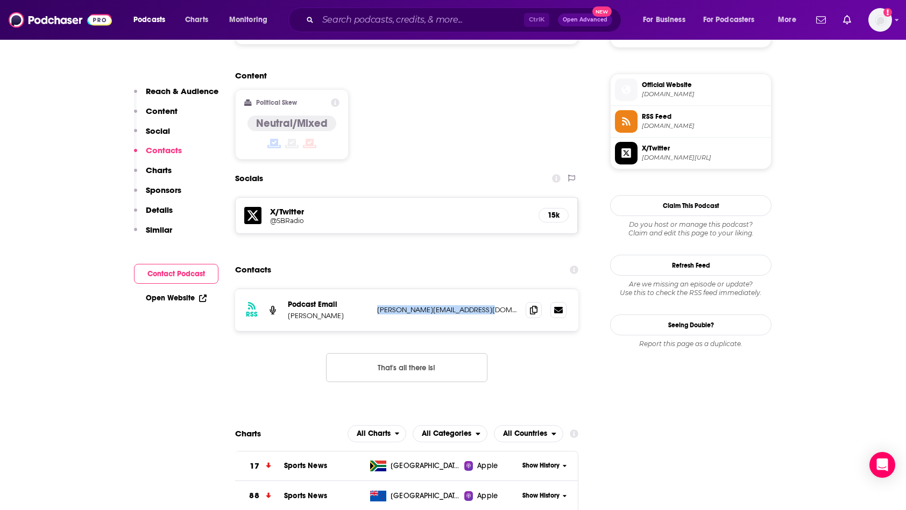
drag, startPoint x: 491, startPoint y: 238, endPoint x: 377, endPoint y: 236, distance: 113.5
click at [377, 306] on p "[PERSON_NAME][EMAIL_ADDRESS][DOMAIN_NAME]" at bounding box center [447, 310] width 140 height 9
copy p "[PERSON_NAME][EMAIL_ADDRESS][DOMAIN_NAME]"
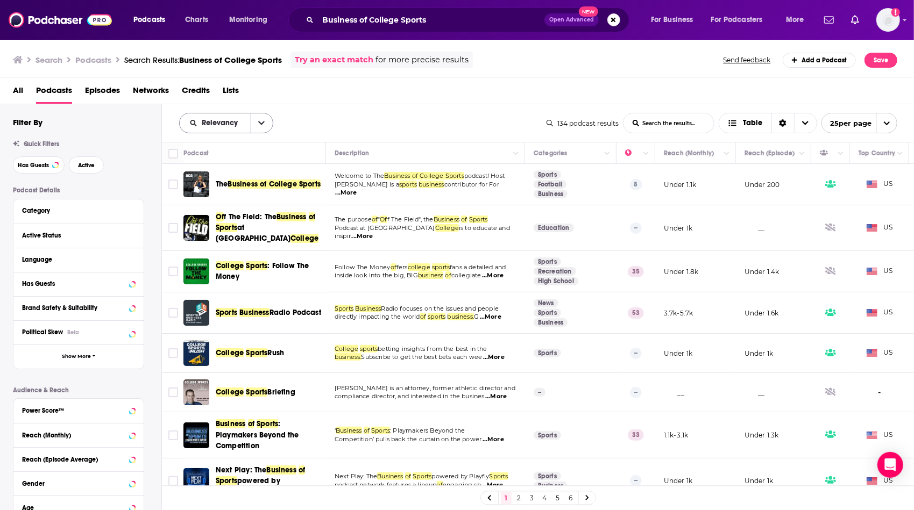
click at [260, 123] on icon "open menu" at bounding box center [261, 124] width 6 height 4
click at [241, 212] on span "Power Score" at bounding box center [232, 215] width 63 height 6
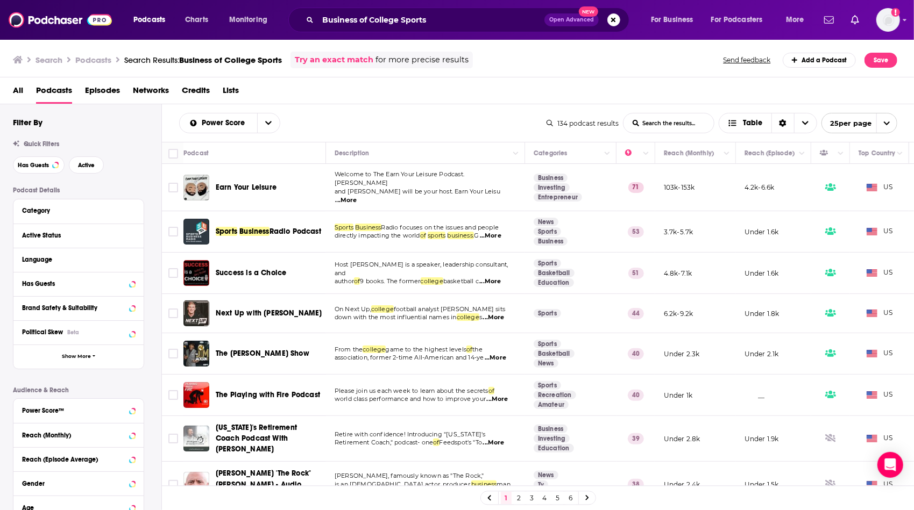
click at [414, 281] on td "Host [PERSON_NAME] is a speaker, leadership consultant, and author of 9 books. …" at bounding box center [425, 273] width 199 height 41
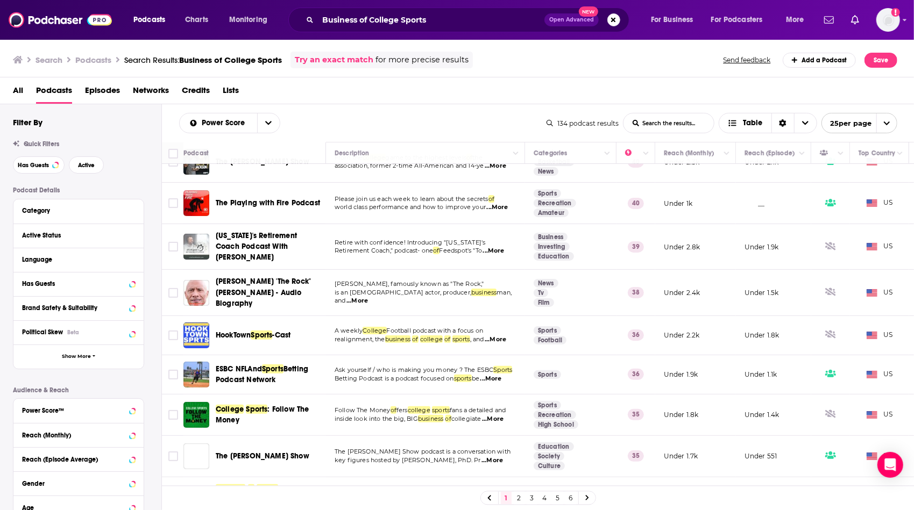
scroll to position [194, 0]
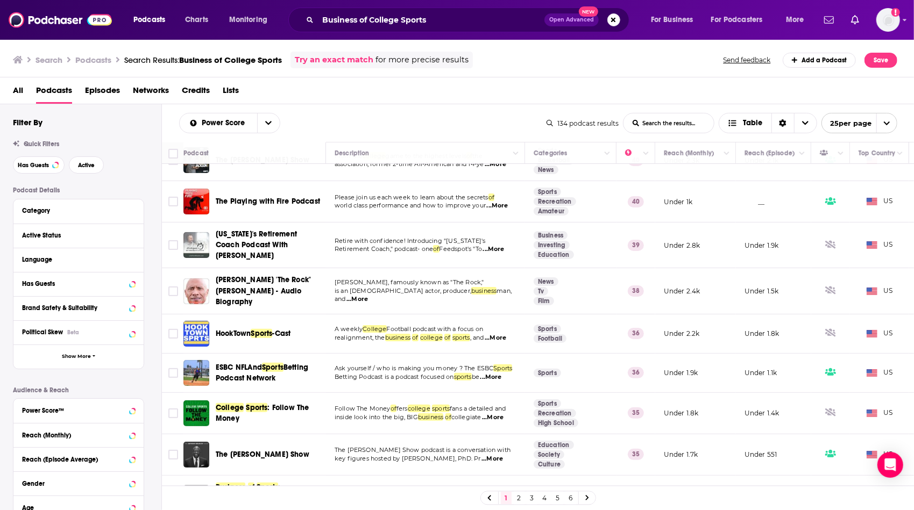
click at [499, 414] on span "...More" at bounding box center [493, 418] width 22 height 9
click at [410, 393] on td "Follow The Money of fers college sports fans a detailed and inside look into th…" at bounding box center [425, 413] width 199 height 41
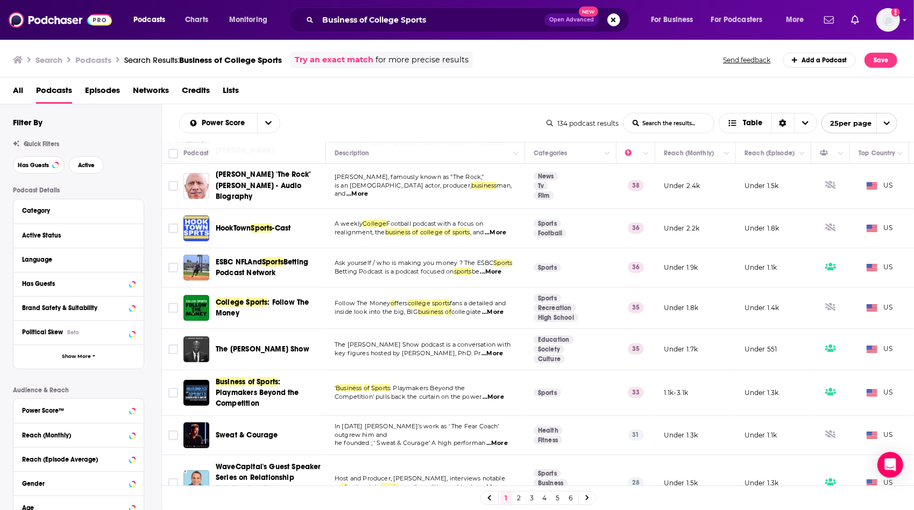
scroll to position [301, 0]
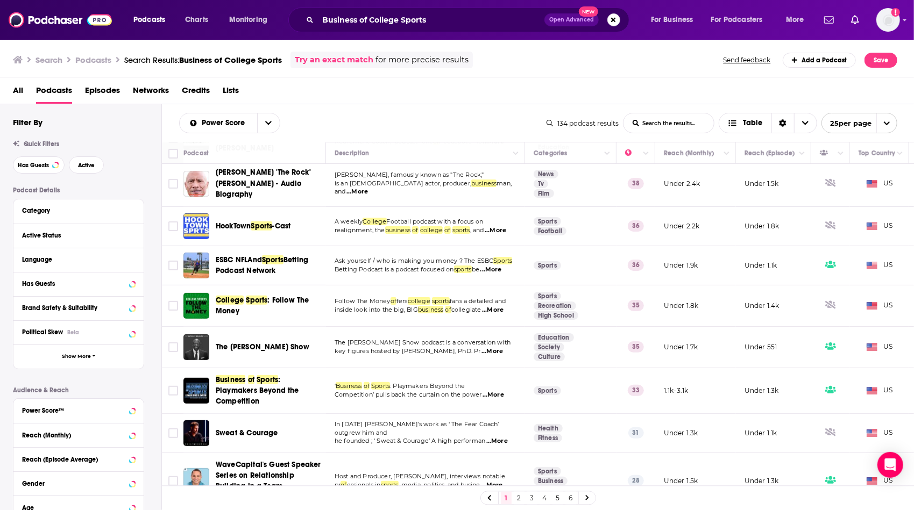
click at [500, 391] on span "...More" at bounding box center [493, 395] width 22 height 9
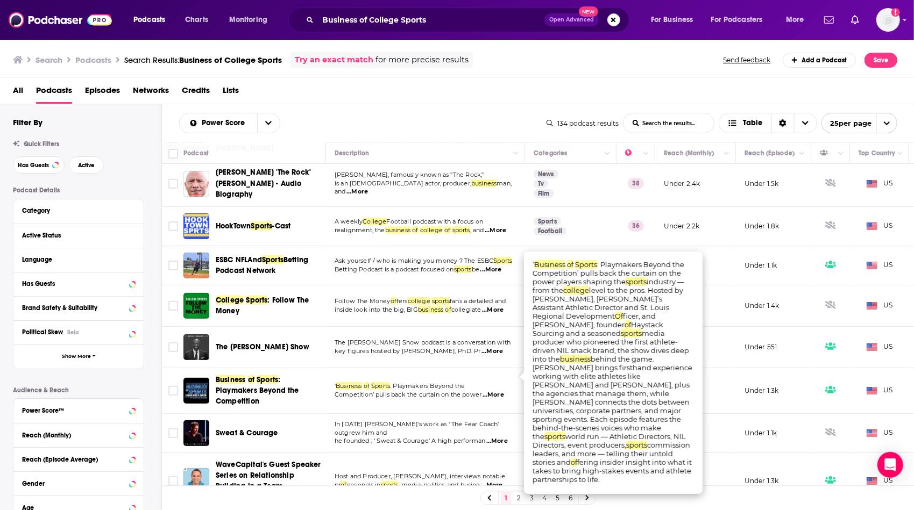
click at [391, 387] on td "‘ Business of Sports : Playmakers Beyond the Competition’ pulls back the curtai…" at bounding box center [425, 391] width 199 height 46
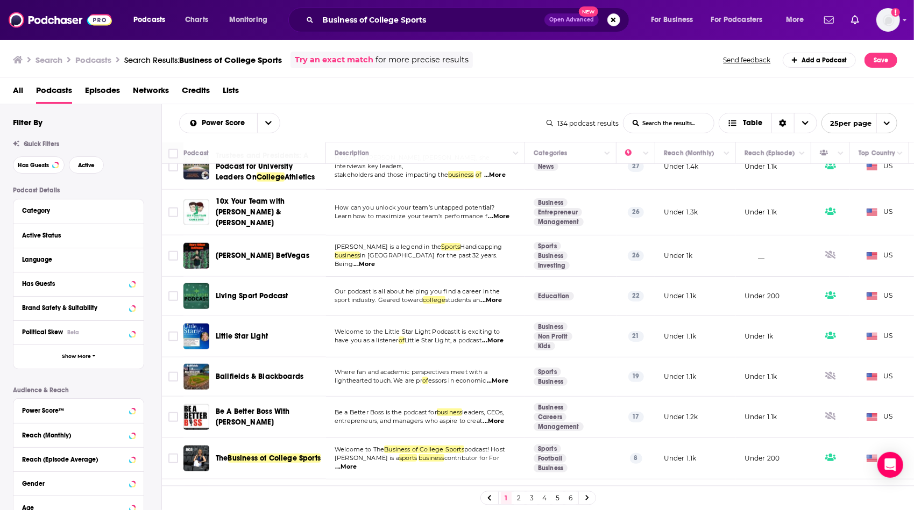
scroll to position [688, 0]
